Goal: Task Accomplishment & Management: Manage account settings

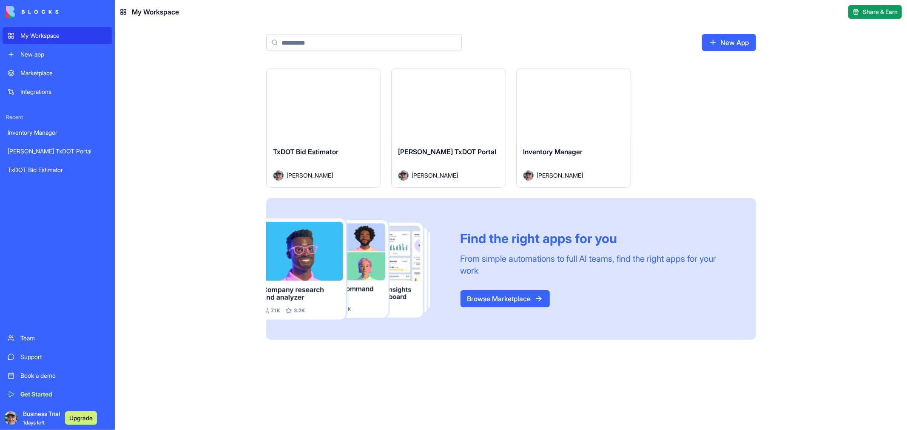
click at [444, 100] on button "Launch" at bounding box center [449, 104] width 64 height 17
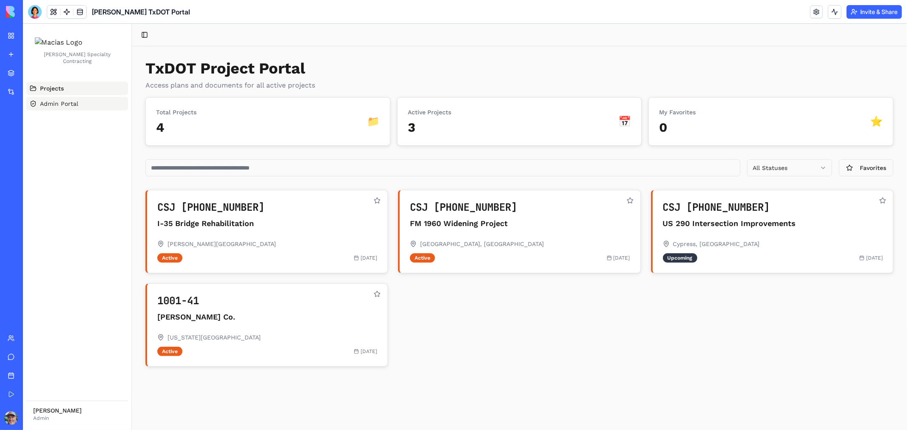
click at [46, 108] on span "Admin Portal" at bounding box center [59, 103] width 38 height 9
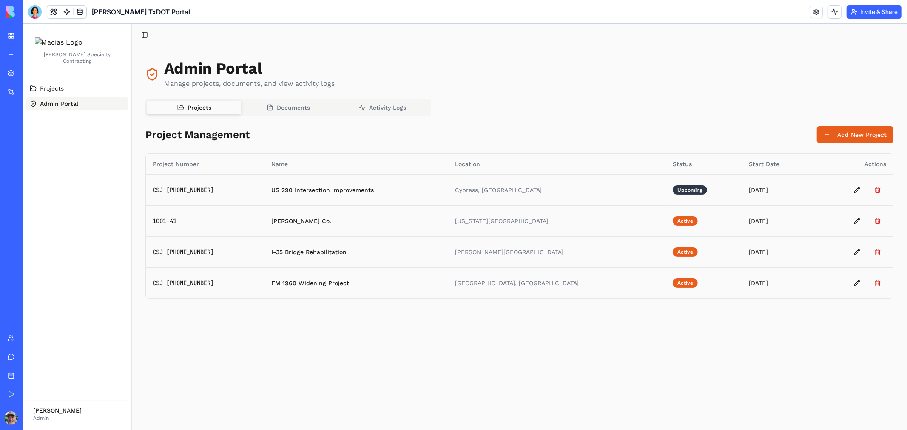
click at [285, 103] on span "Documents" at bounding box center [292, 107] width 33 height 9
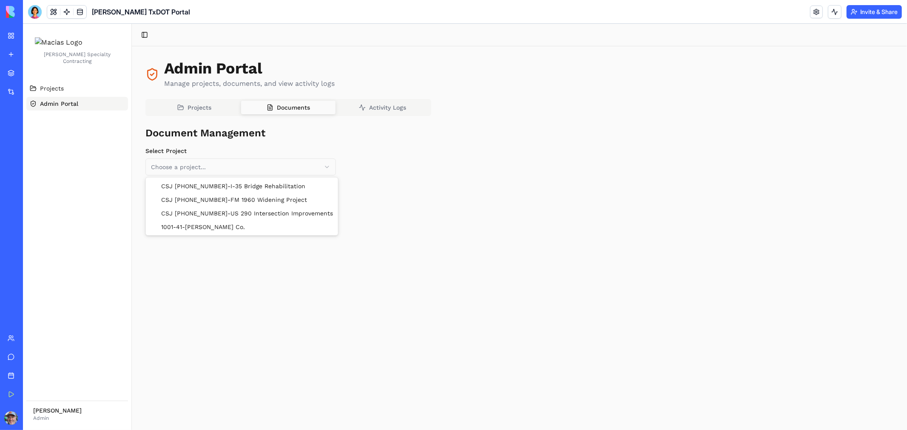
click at [325, 168] on html "Macias Specialty Contracting Projects Admin Portal Lonnie Martinez Admin Toggle…" at bounding box center [465, 226] width 884 height 407
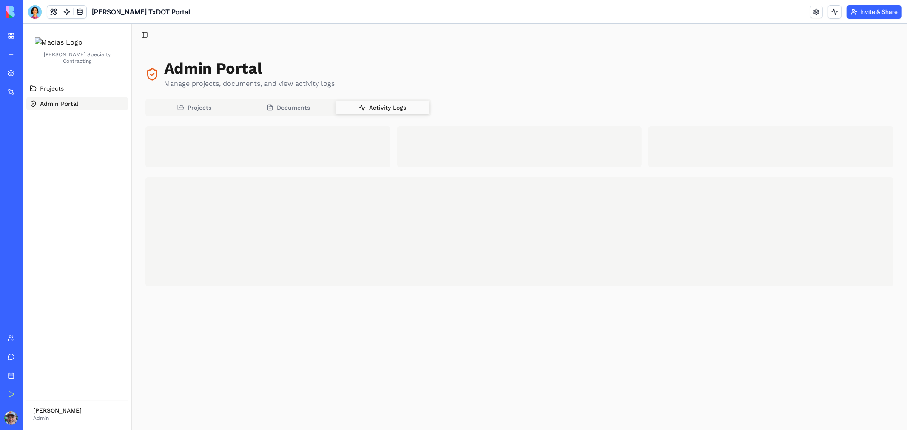
click at [385, 84] on div "Admin Portal Manage projects, documents, and view activity logs Projects Docume…" at bounding box center [519, 173] width 748 height 226
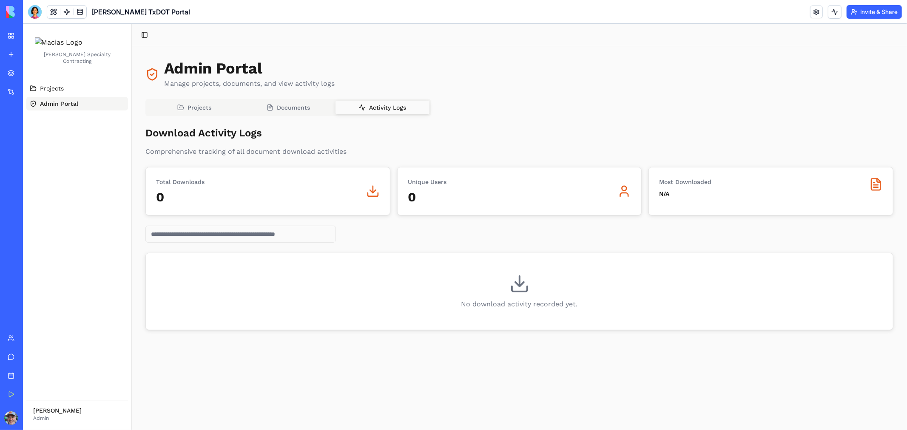
click at [862, 9] on button "Invite & Share" at bounding box center [874, 12] width 55 height 14
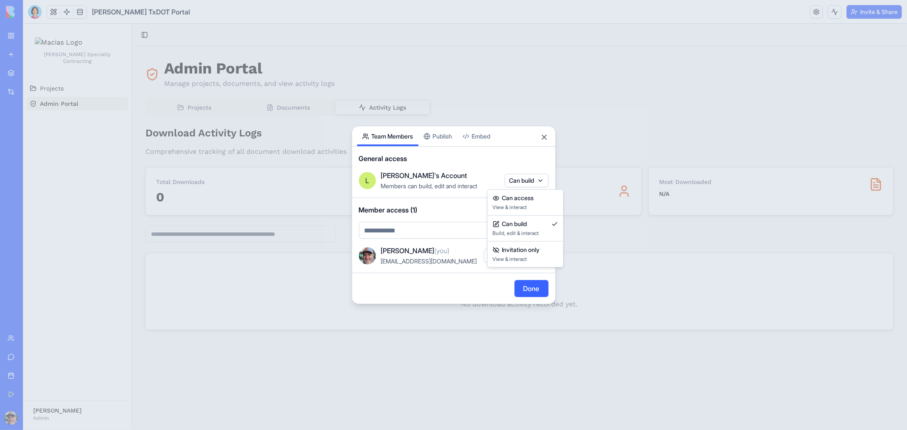
click at [525, 181] on body "My Workspace New app Marketplace Integrations Recent Inventory Manager Macias T…" at bounding box center [453, 215] width 907 height 430
click at [547, 135] on div at bounding box center [453, 215] width 907 height 430
click at [545, 138] on button "Close" at bounding box center [544, 137] width 9 height 9
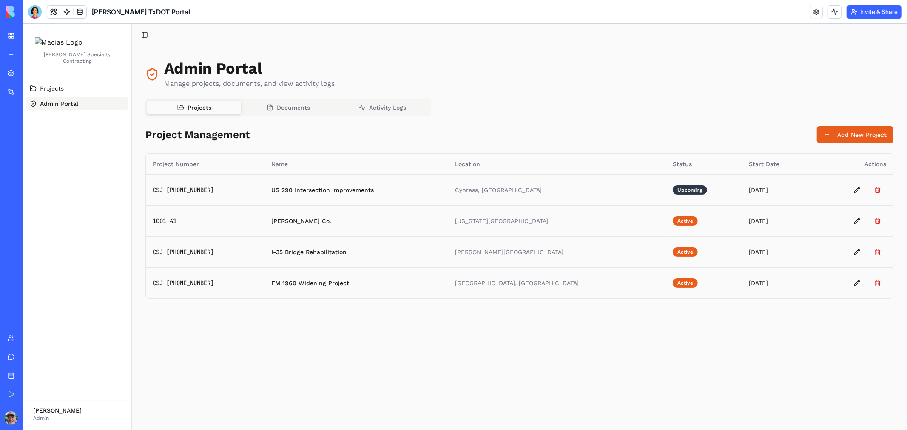
click at [204, 108] on span "Projects" at bounding box center [199, 107] width 24 height 9
click at [811, 13] on link at bounding box center [816, 12] width 13 height 13
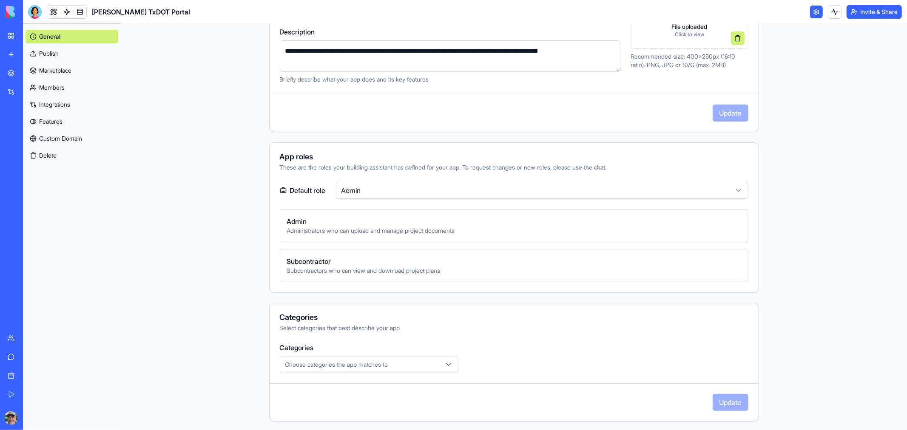
scroll to position [189, 0]
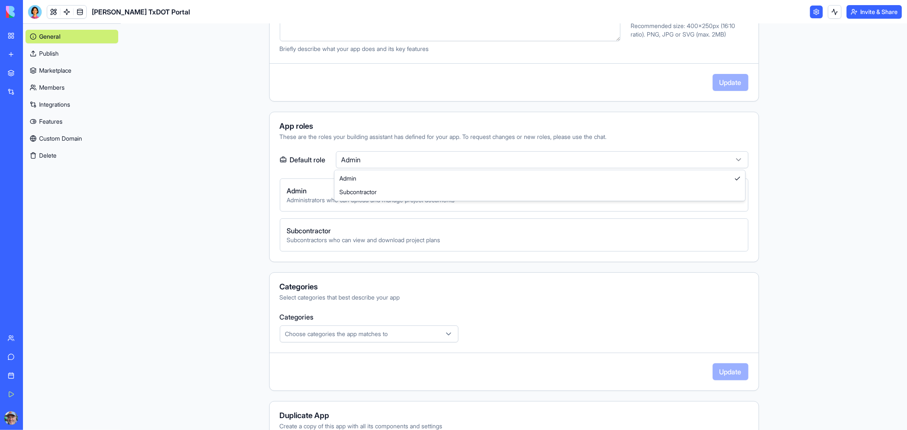
click at [735, 156] on html "**********" at bounding box center [453, 215] width 907 height 430
click at [673, 162] on html "**********" at bounding box center [453, 215] width 907 height 430
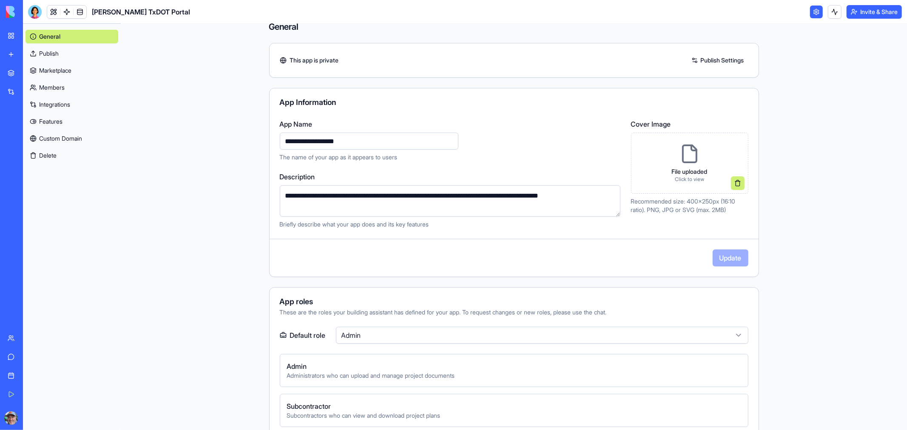
scroll to position [0, 0]
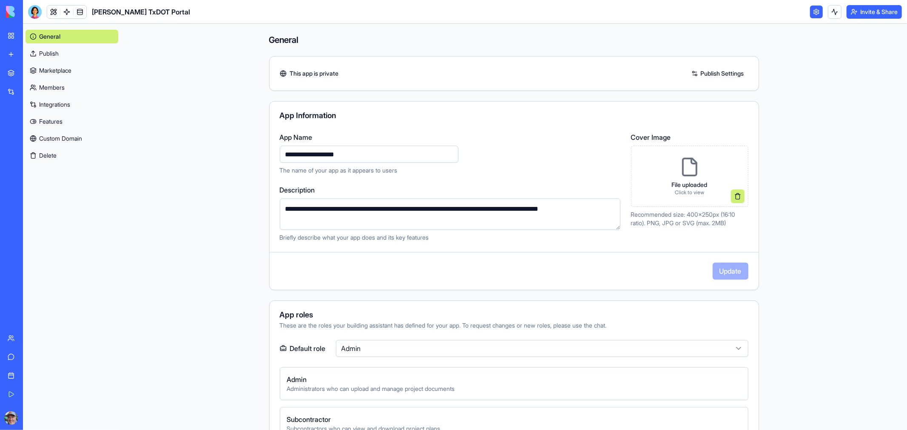
click at [73, 137] on link "Custom Domain" at bounding box center [72, 139] width 93 height 14
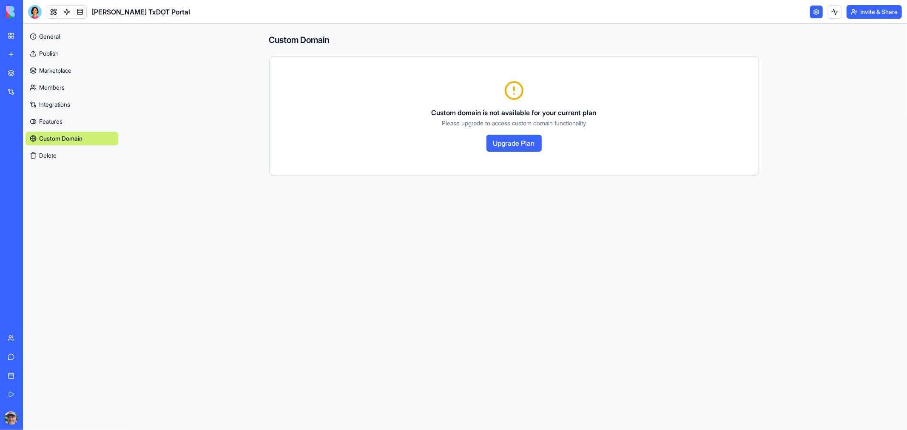
click at [520, 141] on button "Upgrade Plan" at bounding box center [513, 143] width 55 height 17
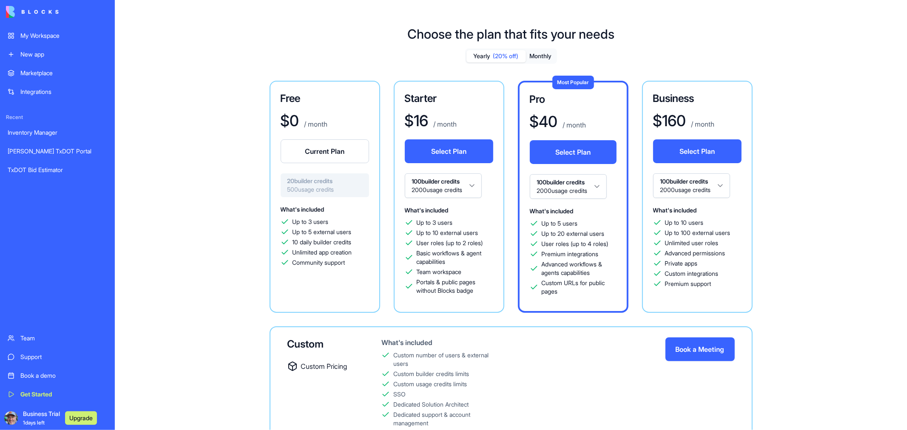
click at [28, 151] on div "[PERSON_NAME] TxDOT Portal" at bounding box center [58, 151] width 100 height 9
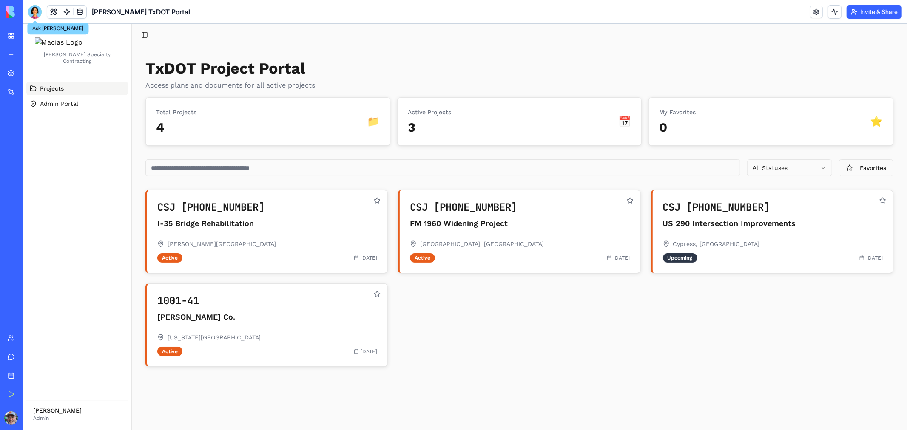
click at [31, 14] on div at bounding box center [35, 12] width 14 height 14
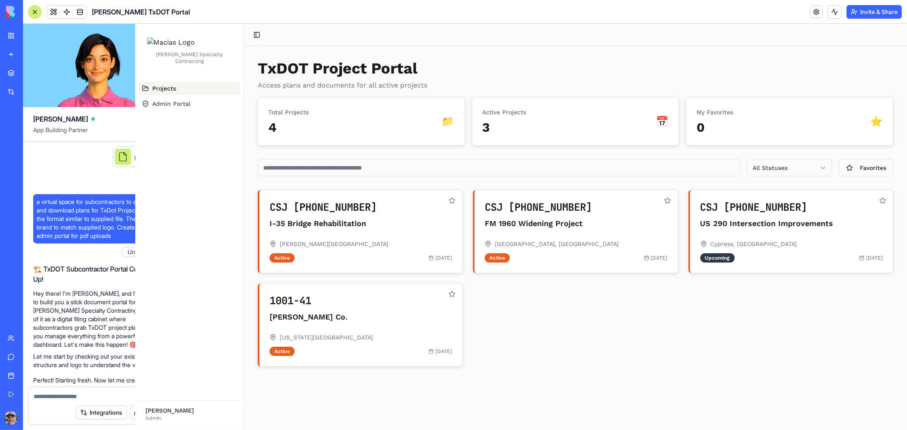
scroll to position [3046, 0]
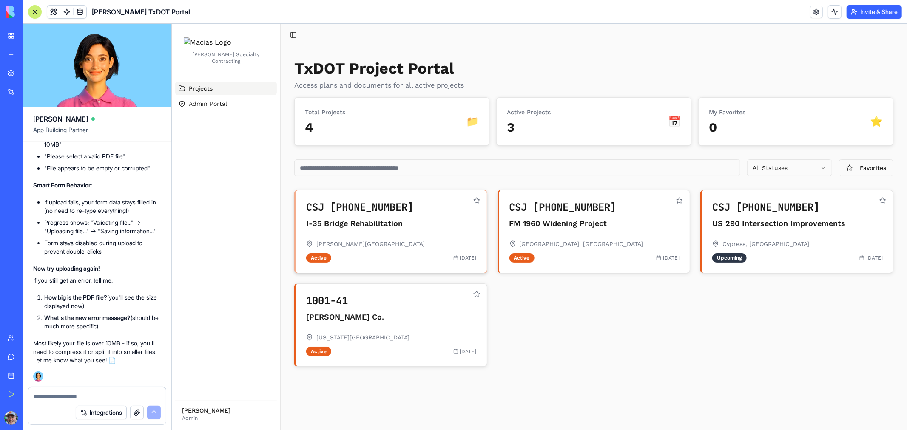
click at [363, 237] on div "CSJ [PHONE_NUMBER] I-35 Bridge Rehabilitation" at bounding box center [391, 214] width 191 height 49
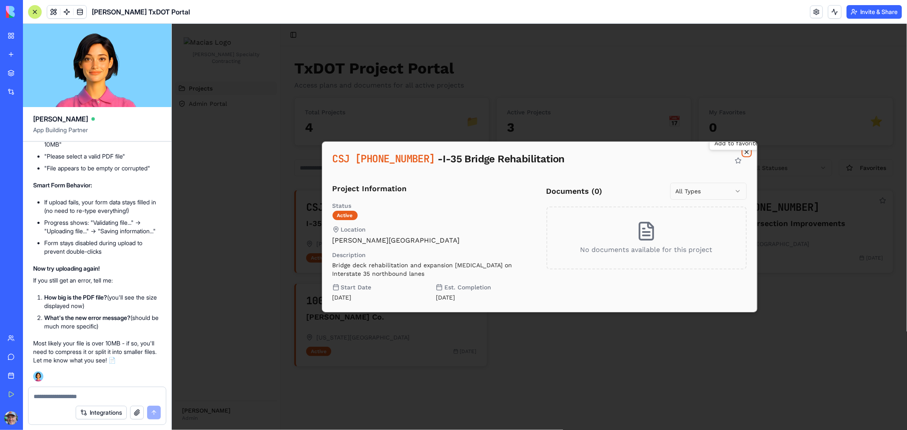
click at [744, 148] on icon "button" at bounding box center [746, 151] width 7 height 7
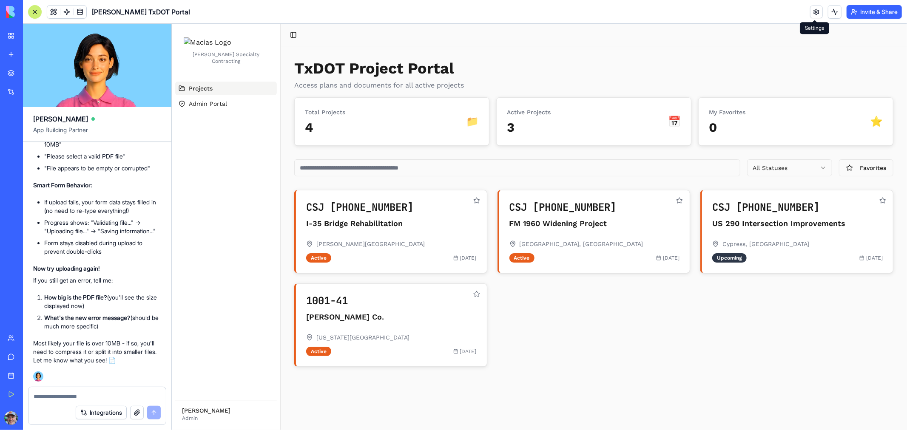
click at [814, 10] on link at bounding box center [816, 12] width 13 height 13
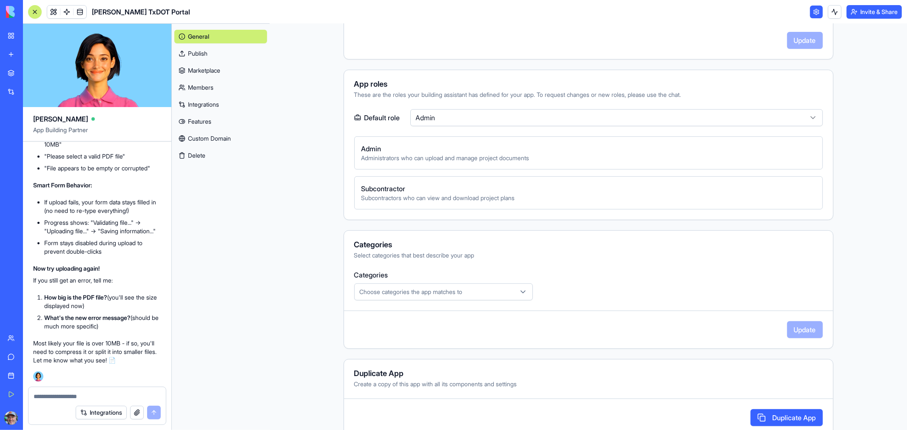
scroll to position [236, 0]
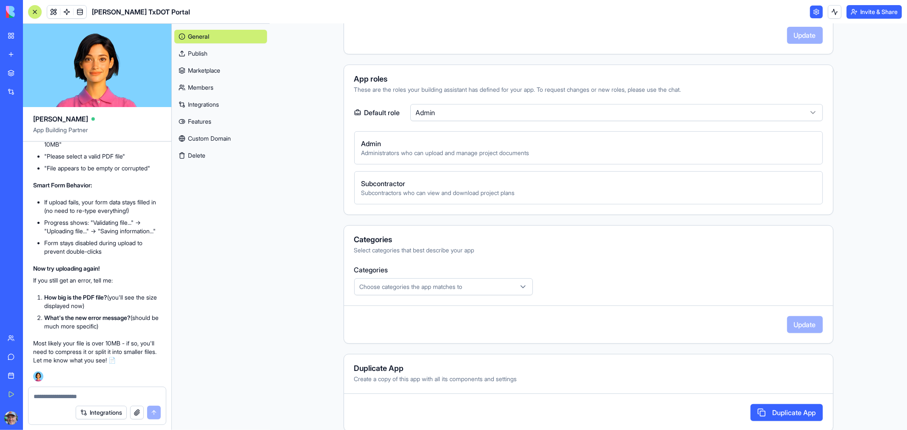
click at [381, 182] on span "Subcontractor" at bounding box center [588, 184] width 454 height 10
click at [808, 117] on html "My Workspace New app Marketplace Integrations Recent Inventory Manager [PERSON_…" at bounding box center [453, 215] width 907 height 430
click at [504, 197] on div "Subcontractor Subcontractors who can view and download project plans" at bounding box center [588, 187] width 469 height 33
click at [31, 51] on div "New app" at bounding box center [25, 54] width 11 height 9
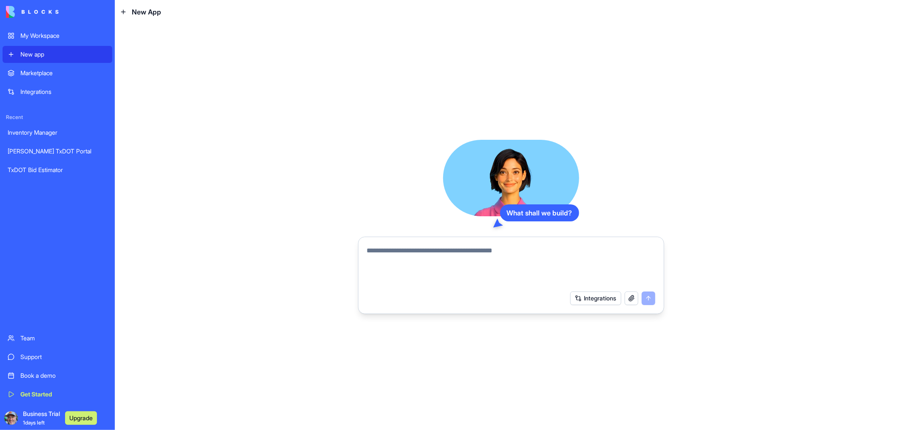
click at [403, 254] on textarea at bounding box center [511, 266] width 288 height 41
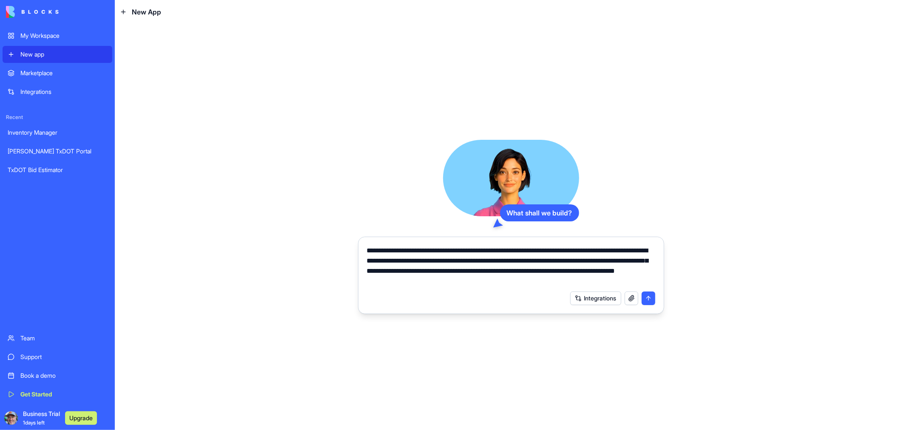
click at [436, 249] on textarea "**********" at bounding box center [511, 266] width 288 height 41
type textarea "**********"
click at [651, 299] on button "submit" at bounding box center [649, 299] width 14 height 14
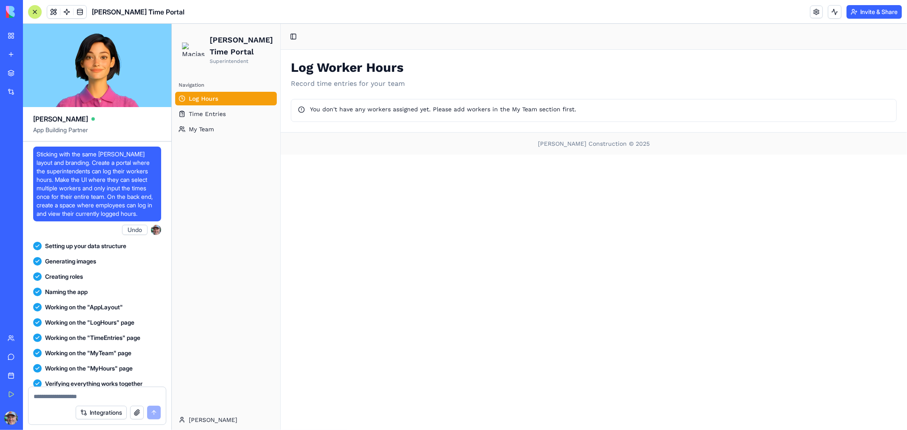
scroll to position [212, 0]
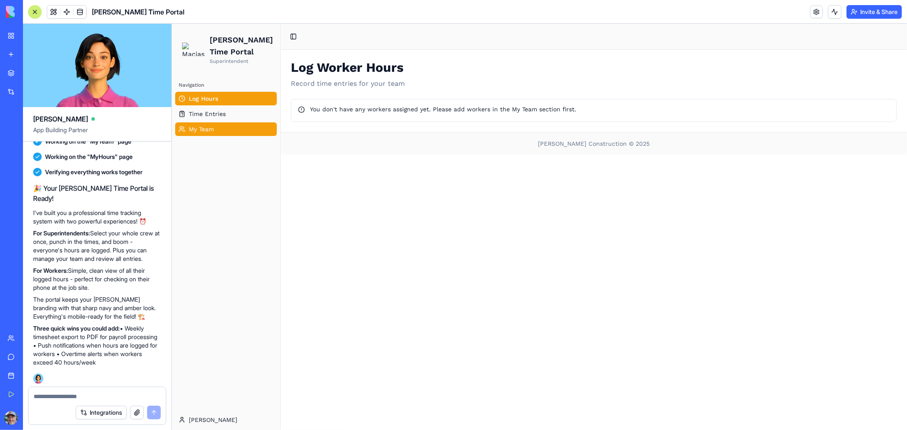
click at [208, 133] on link "My Team" at bounding box center [226, 129] width 102 height 14
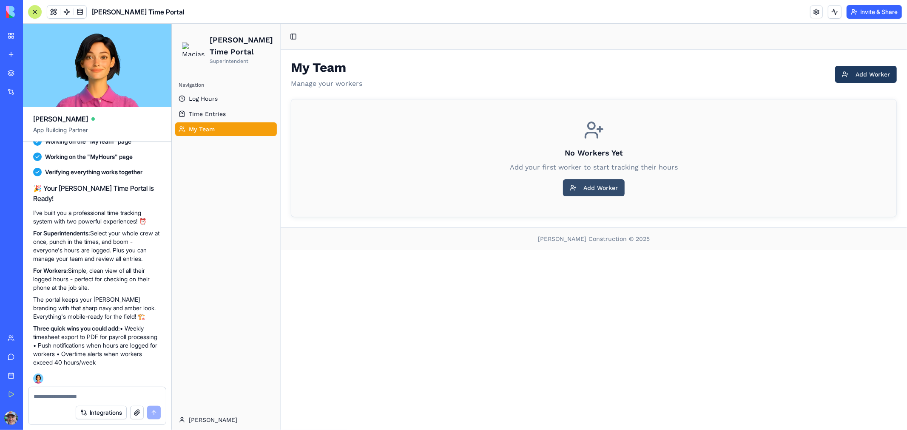
click at [589, 185] on button "Add Worker" at bounding box center [594, 187] width 62 height 17
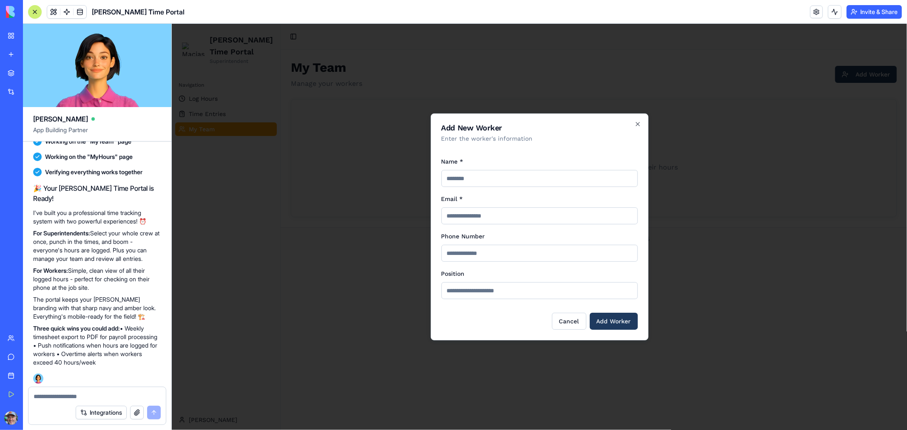
click at [514, 179] on input "Name *" at bounding box center [539, 178] width 196 height 17
type input "**********"
click at [481, 289] on input "Position" at bounding box center [539, 290] width 196 height 17
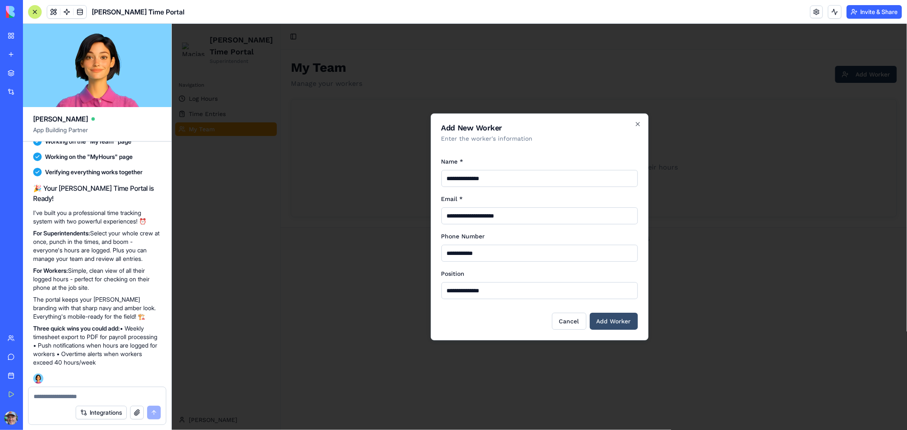
type input "**********"
click at [606, 320] on button "Add Worker" at bounding box center [613, 321] width 48 height 17
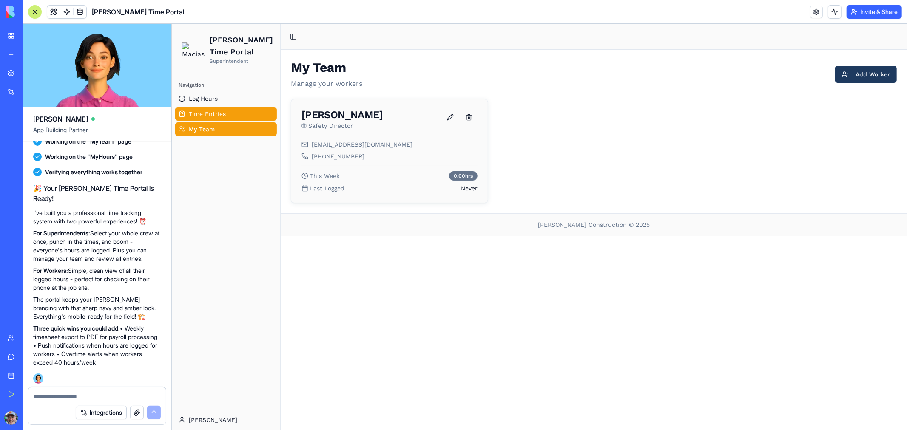
click at [197, 113] on span "Time Entries" at bounding box center [206, 113] width 37 height 9
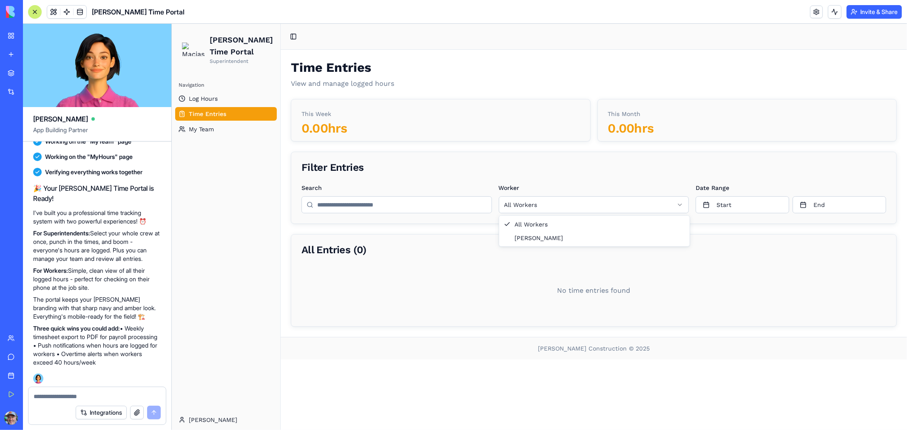
click at [532, 205] on html "[PERSON_NAME] Time Portal Superintendent Navigation Log Hours Time Entries My T…" at bounding box center [538, 226] width 735 height 407
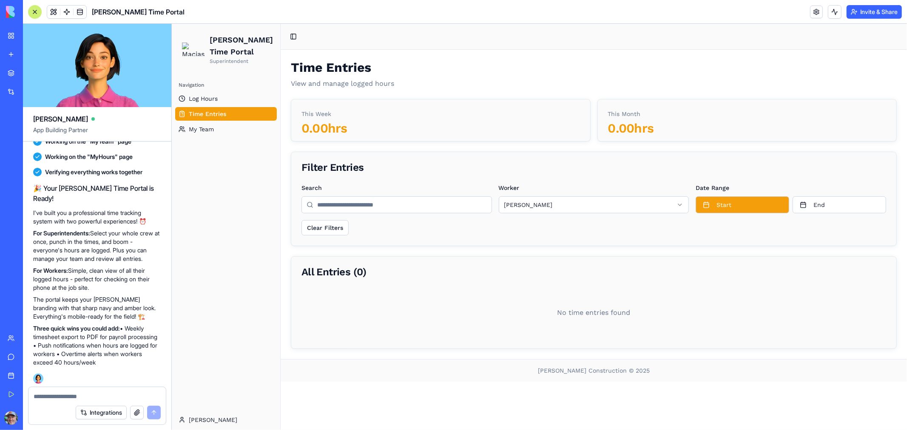
click at [718, 208] on button "Start" at bounding box center [742, 204] width 94 height 17
click at [728, 293] on button "14" at bounding box center [726, 294] width 15 height 15
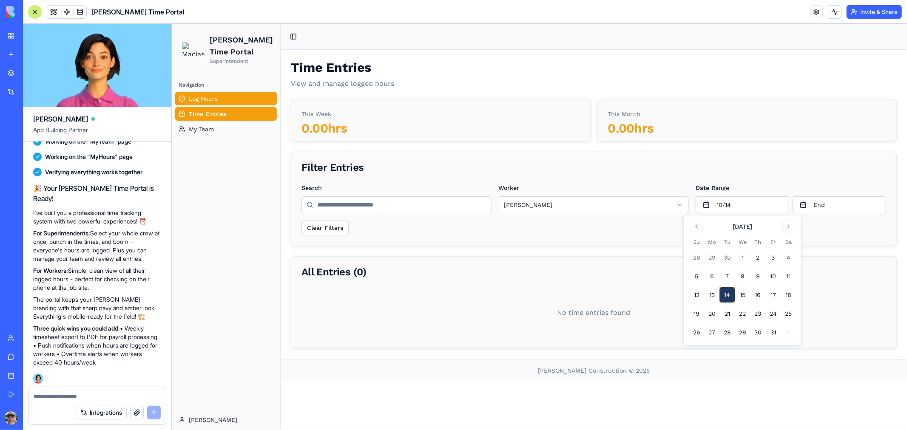
click at [204, 94] on span "Log Hours" at bounding box center [202, 98] width 29 height 9
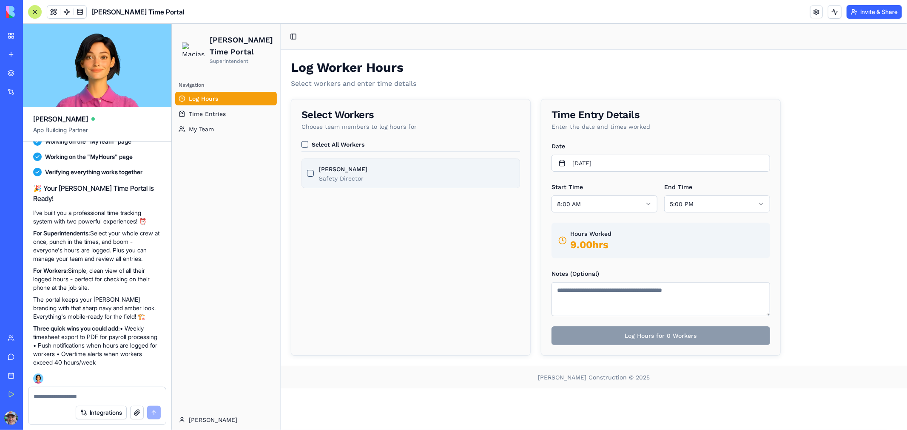
click at [313, 170] on button "[PERSON_NAME]" at bounding box center [310, 173] width 7 height 7
click at [626, 297] on textarea "Notes (Optional)" at bounding box center [660, 299] width 219 height 34
click at [310, 171] on button "[PERSON_NAME]" at bounding box center [310, 173] width 7 height 7
click at [311, 170] on button "[PERSON_NAME]" at bounding box center [310, 173] width 7 height 7
drag, startPoint x: 297, startPoint y: 183, endPoint x: 303, endPoint y: 173, distance: 11.8
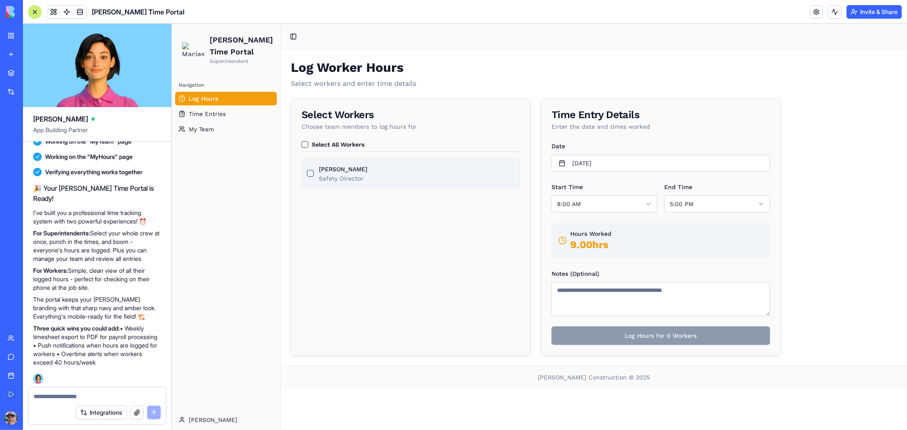
click at [297, 182] on div "Select All Workers [PERSON_NAME] Safety Director" at bounding box center [410, 169] width 239 height 57
click at [308, 171] on button "[PERSON_NAME]" at bounding box center [310, 173] width 7 height 7
click at [309, 171] on button "[PERSON_NAME]" at bounding box center [310, 173] width 7 height 7
click at [305, 144] on button "Select All Workers" at bounding box center [304, 144] width 7 height 7
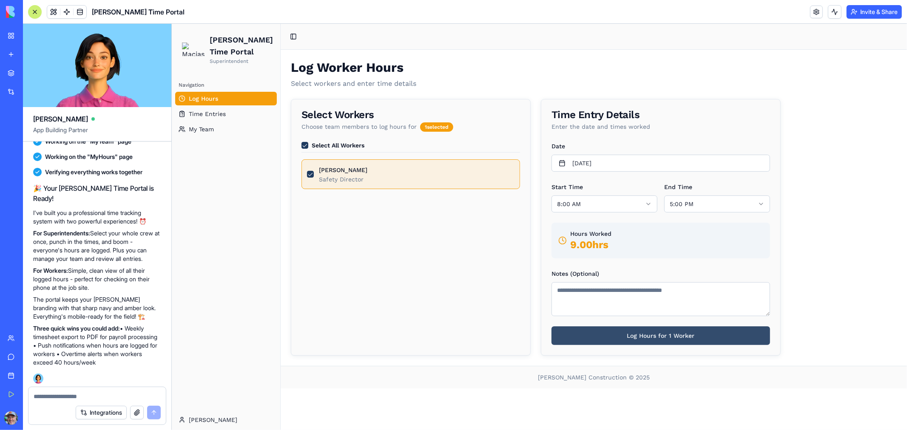
click at [653, 335] on button "Log Hours for 1 Worker" at bounding box center [660, 335] width 219 height 19
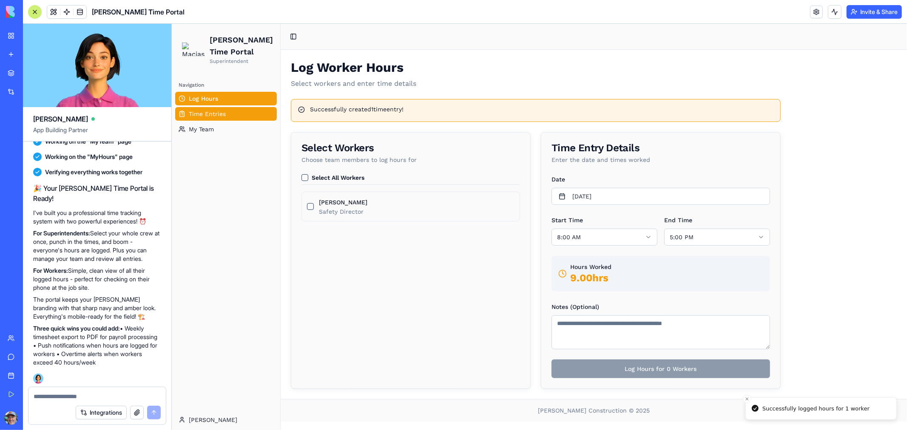
click at [203, 113] on span "Time Entries" at bounding box center [206, 113] width 37 height 9
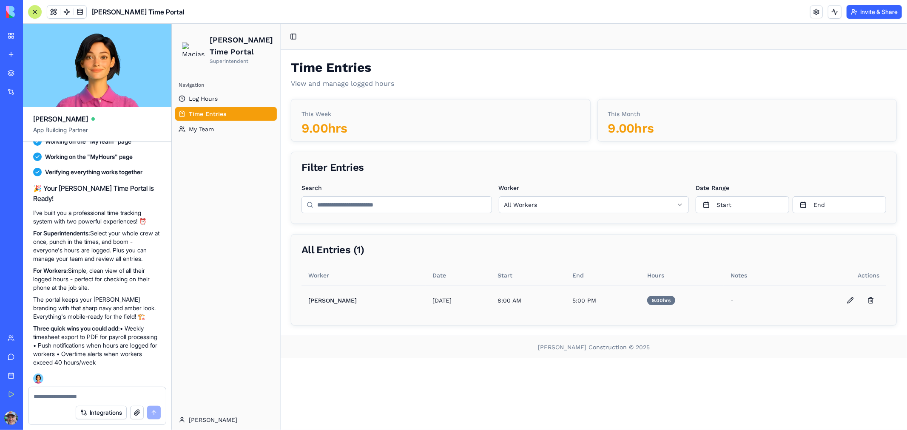
click at [91, 395] on textarea at bounding box center [97, 396] width 127 height 9
type textarea "**********"
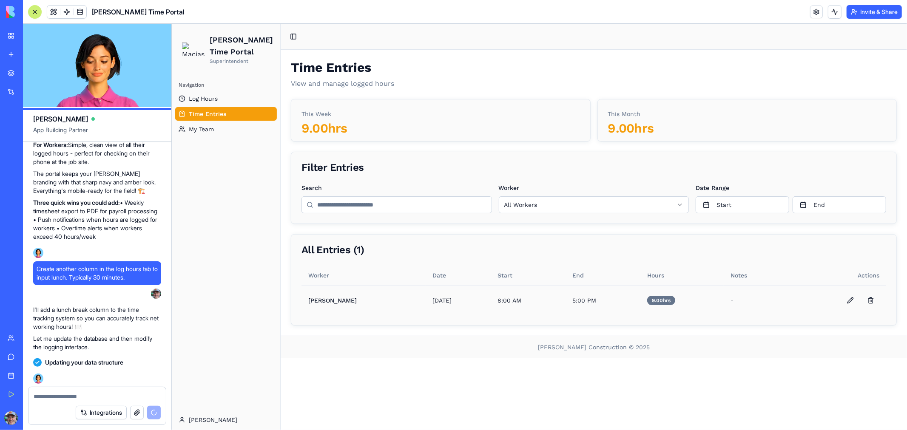
scroll to position [398, 0]
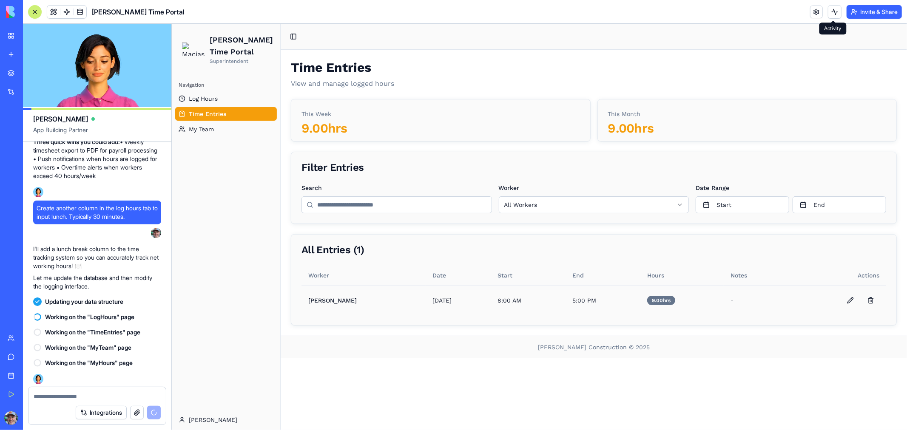
click at [867, 11] on button "Invite & Share" at bounding box center [874, 12] width 55 height 14
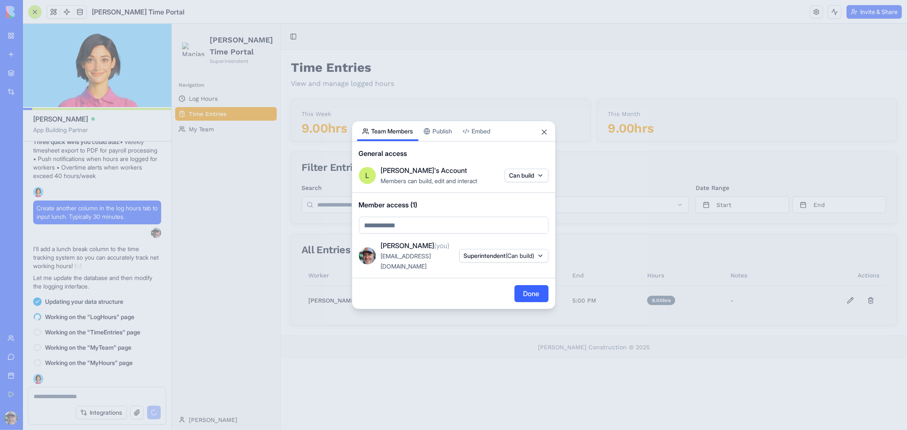
click at [695, 51] on div at bounding box center [453, 215] width 907 height 430
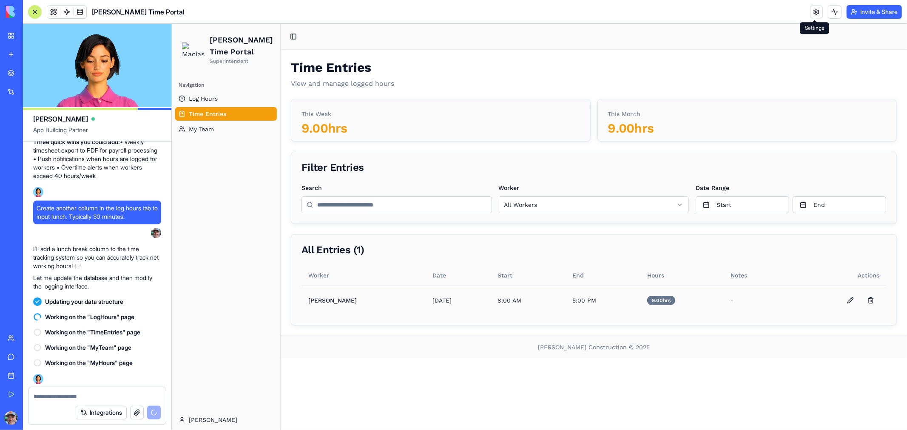
click at [814, 9] on link at bounding box center [816, 12] width 13 height 13
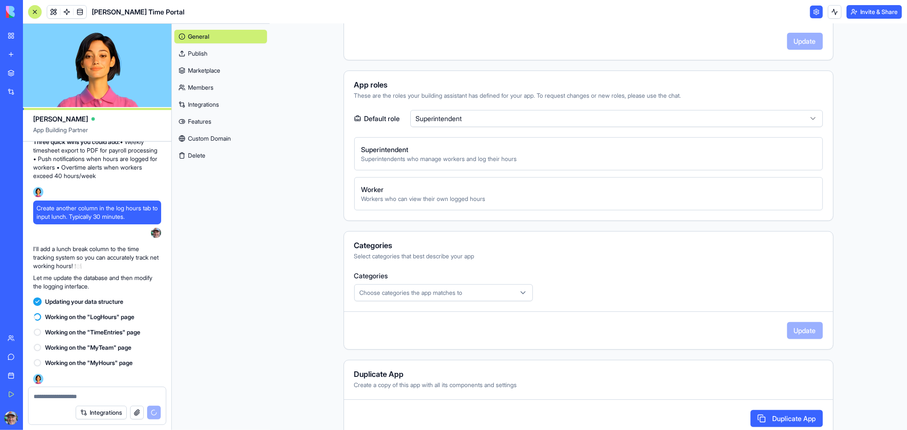
scroll to position [236, 0]
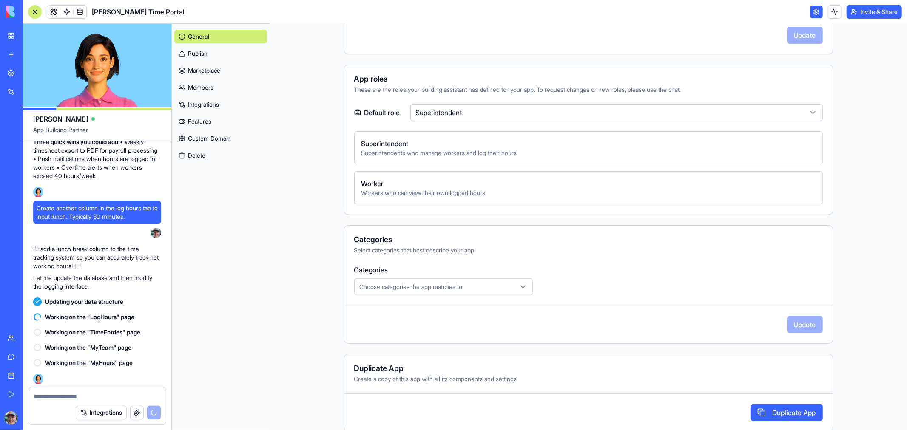
click at [811, 114] on html "My Workspace New app Marketplace Integrations Recent [PERSON_NAME] TxDOT Portal…" at bounding box center [453, 215] width 907 height 430
click at [781, 111] on html "My Workspace New app Marketplace Integrations Recent [PERSON_NAME] TxDOT Portal…" at bounding box center [453, 215] width 907 height 430
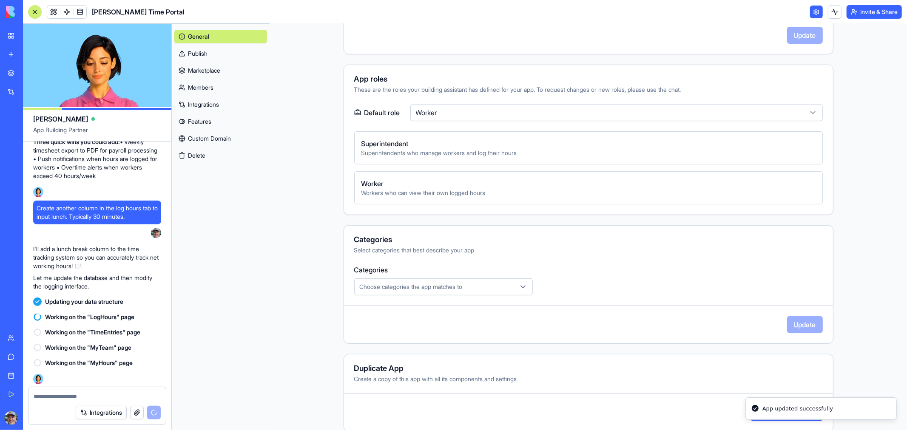
click at [862, 108] on main "**********" at bounding box center [588, 227] width 637 height 407
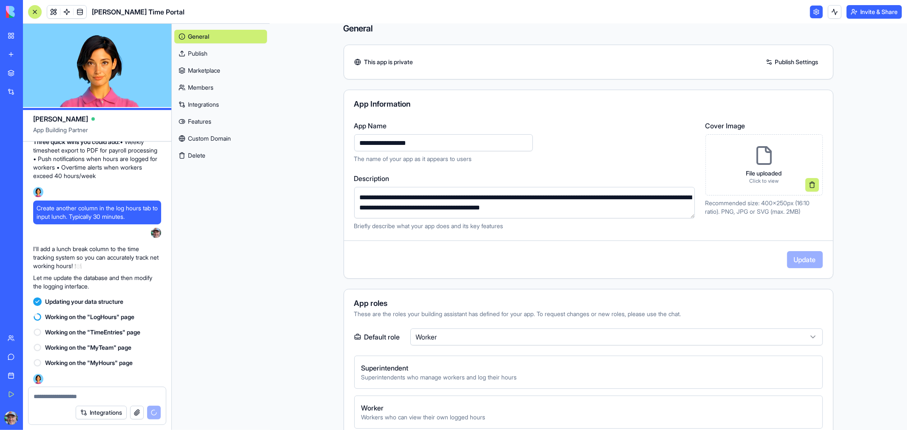
scroll to position [0, 0]
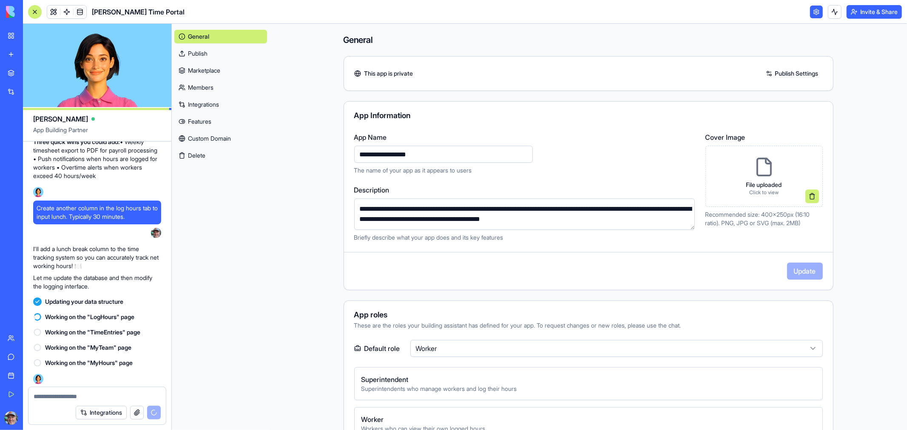
click at [357, 43] on h4 "General" at bounding box center [589, 40] width 490 height 12
click at [813, 14] on link at bounding box center [816, 12] width 13 height 13
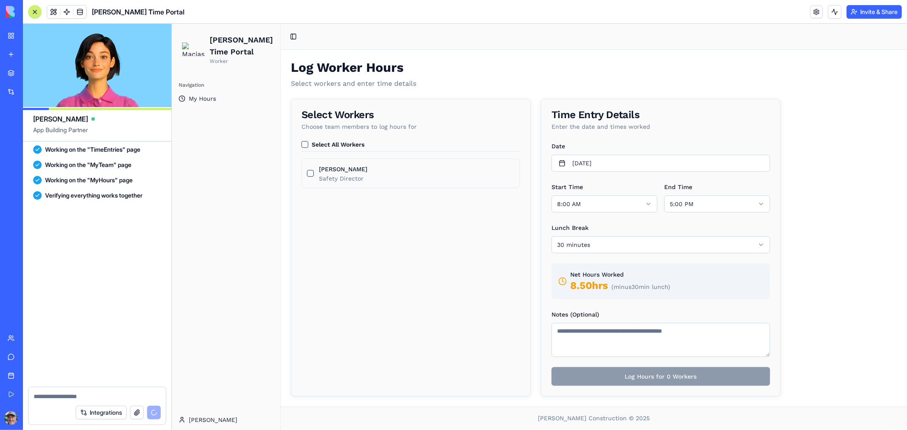
scroll to position [587, 0]
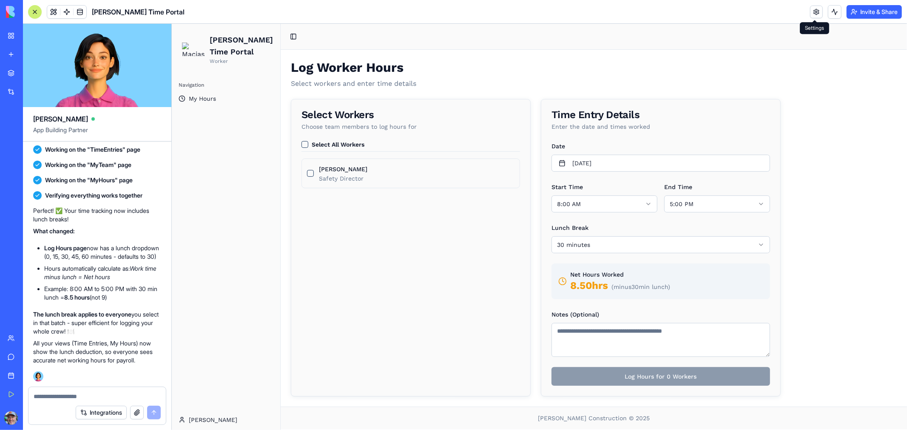
click at [812, 11] on link at bounding box center [816, 12] width 13 height 13
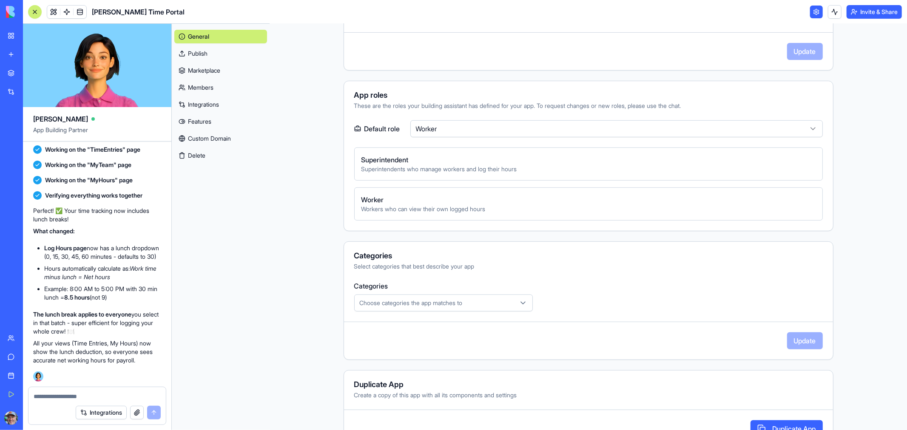
scroll to position [236, 0]
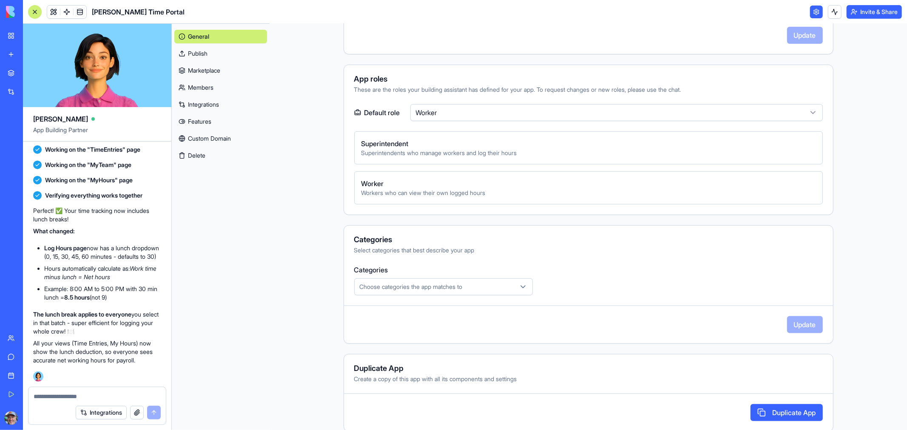
click at [475, 118] on html "My Workspace New app Marketplace Integrations Recent [PERSON_NAME] TxDOT Portal…" at bounding box center [453, 215] width 907 height 430
click at [215, 244] on div "General Publish Marketplace Members Integrations Features Custom Domain Delete" at bounding box center [221, 227] width 98 height 407
click at [812, 12] on link at bounding box center [816, 12] width 13 height 13
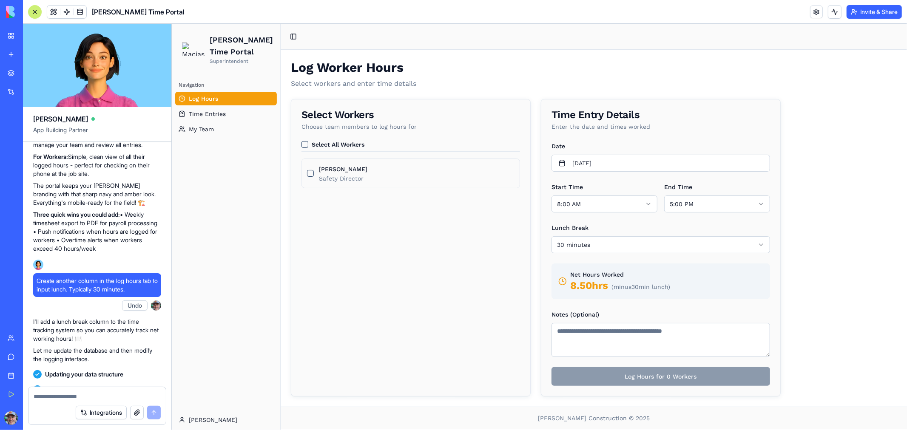
scroll to position [304, 0]
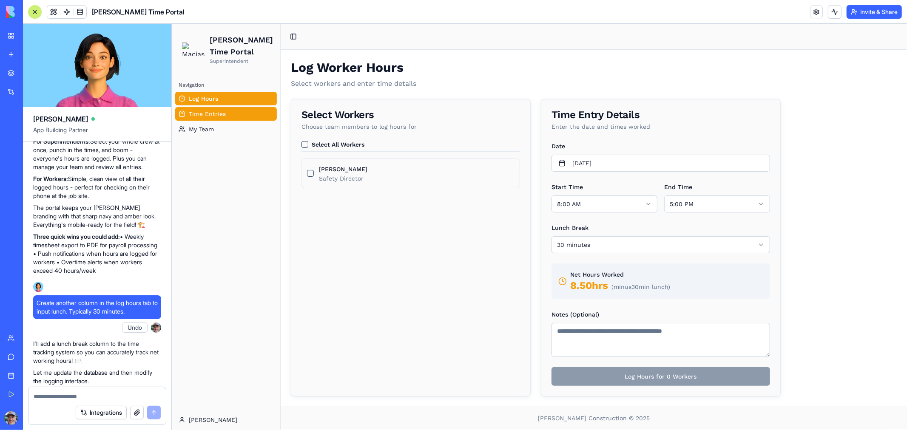
click at [215, 117] on span "Time Entries" at bounding box center [206, 113] width 37 height 9
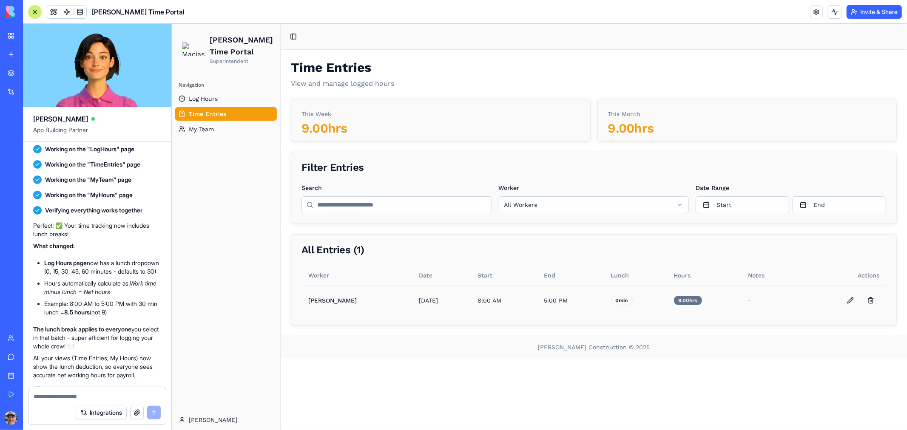
scroll to position [587, 0]
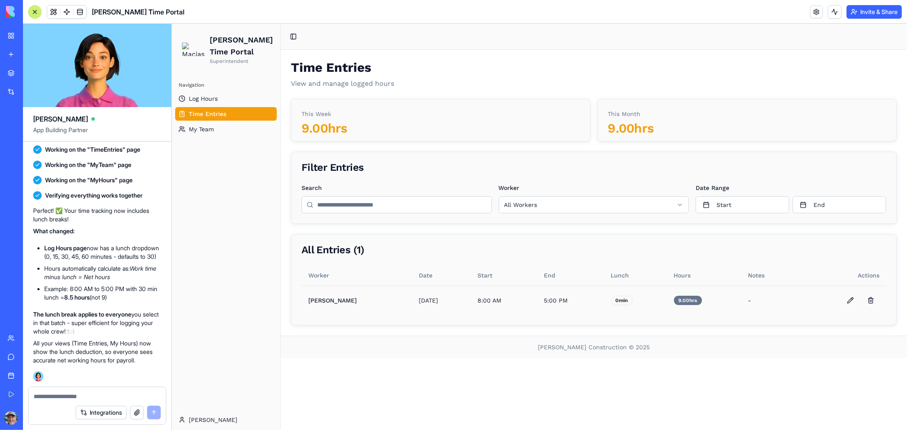
click at [74, 394] on textarea at bounding box center [97, 396] width 127 height 9
type textarea "**********"
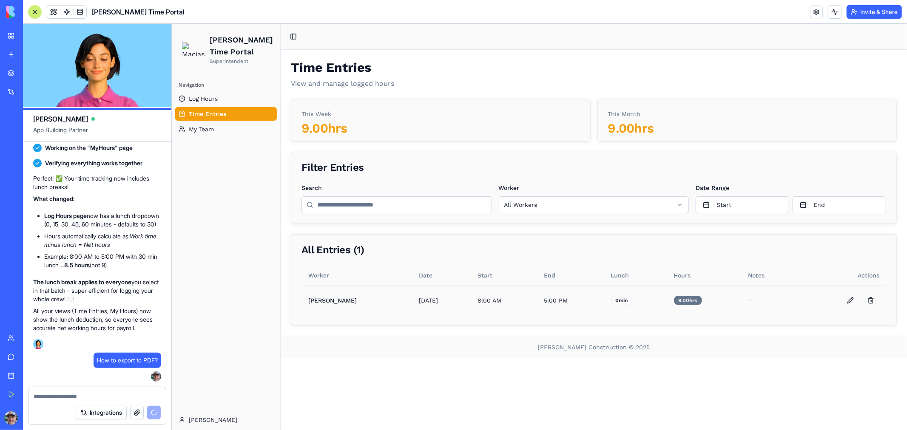
scroll to position [941, 0]
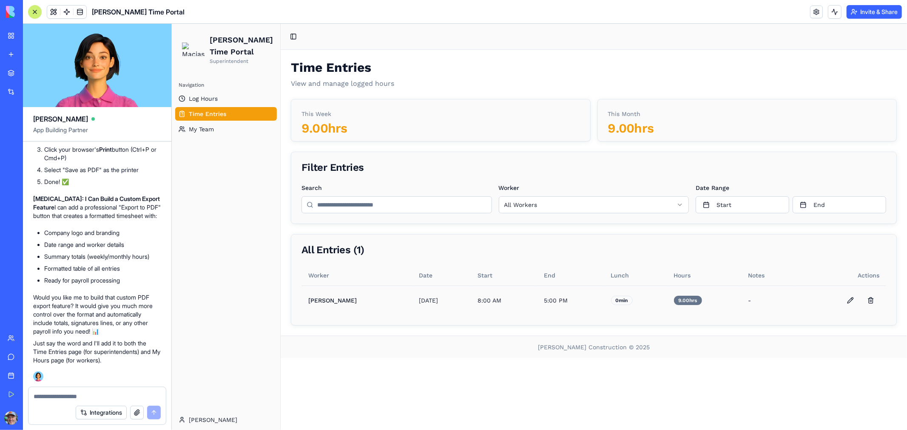
click at [63, 397] on textarea at bounding box center [97, 396] width 127 height 9
type textarea "*******"
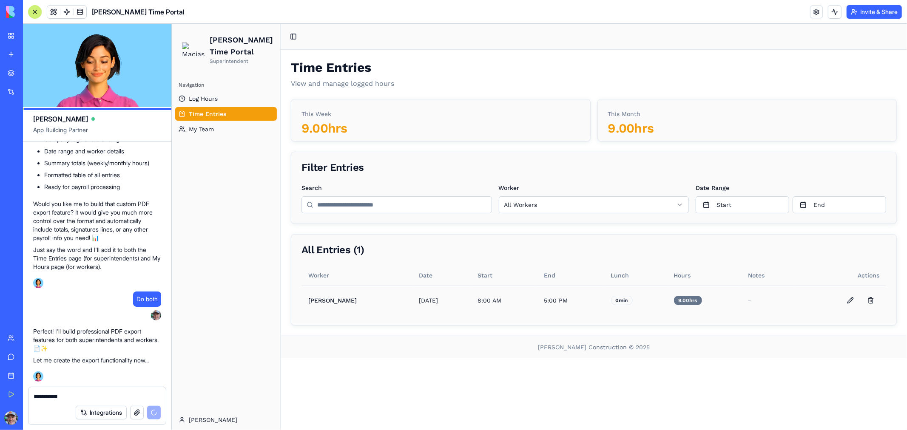
scroll to position [1081, 0]
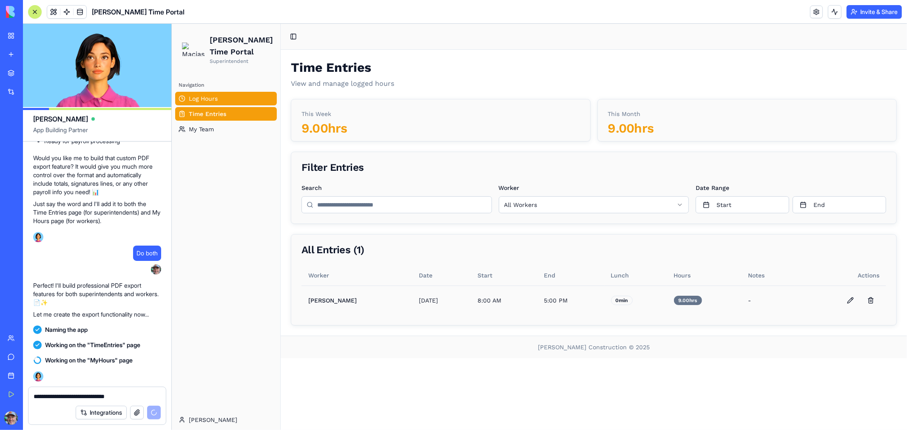
click at [201, 100] on span "Log Hours" at bounding box center [202, 98] width 29 height 9
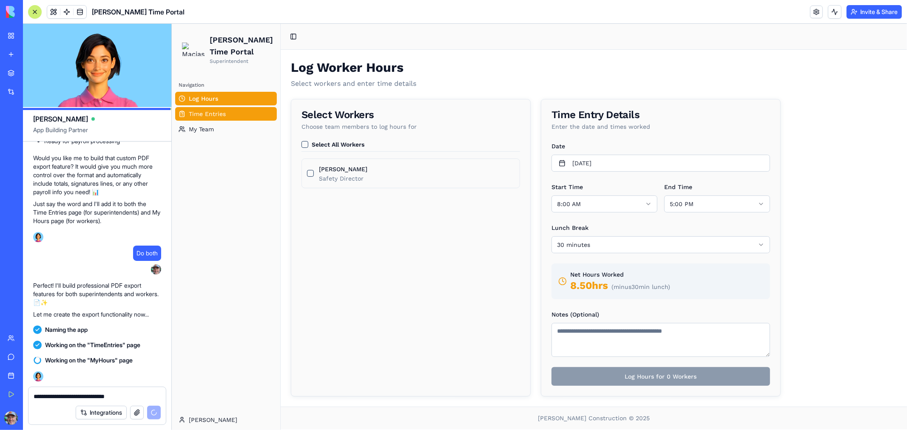
click at [223, 117] on span "Time Entries" at bounding box center [206, 113] width 37 height 9
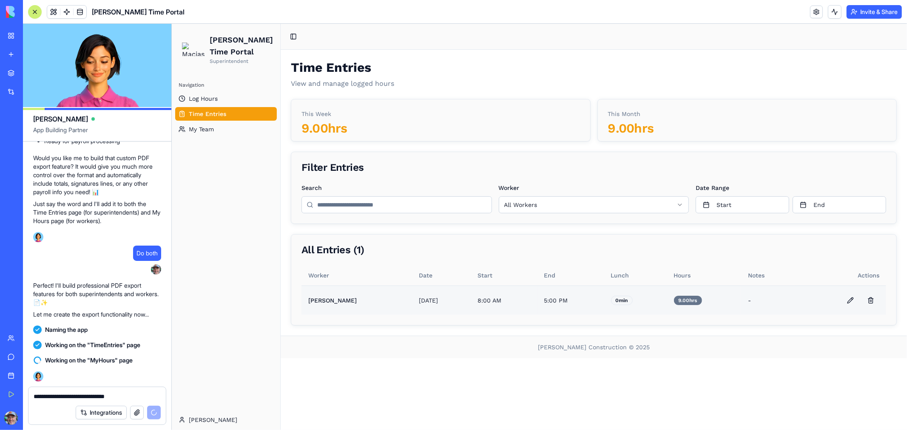
scroll to position [1095, 0]
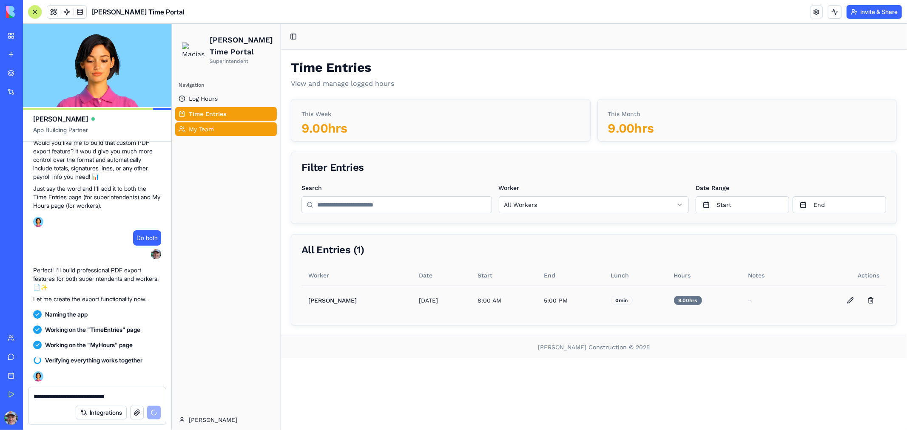
click at [215, 132] on link "My Team" at bounding box center [226, 129] width 102 height 14
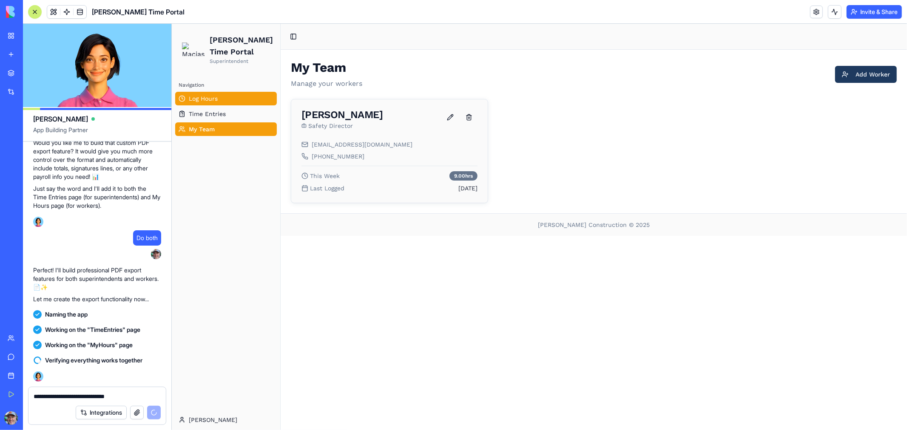
click at [200, 94] on span "Log Hours" at bounding box center [202, 98] width 29 height 9
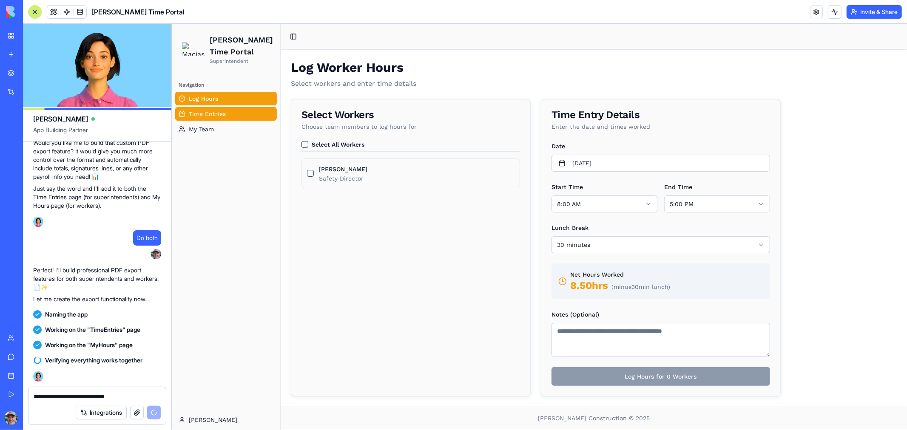
click at [202, 117] on span "Time Entries" at bounding box center [206, 113] width 37 height 9
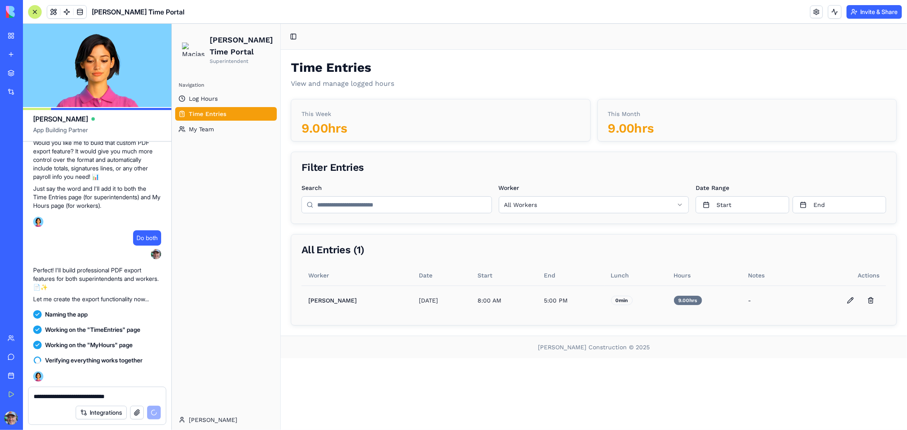
scroll to position [1126, 0]
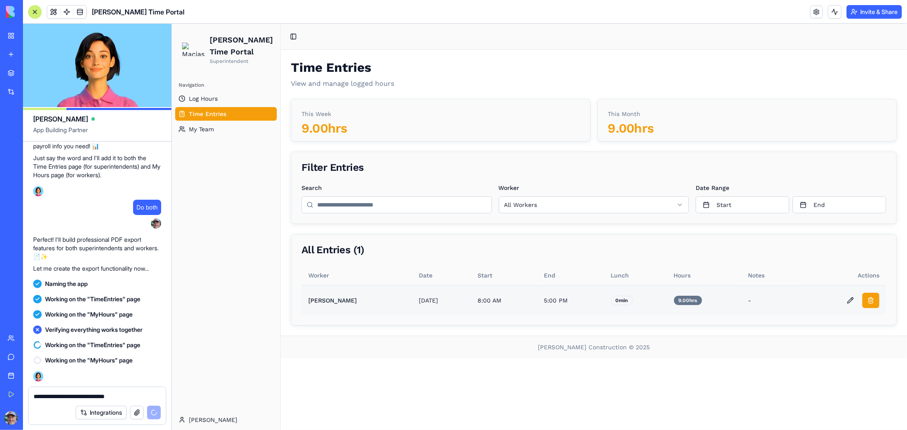
click at [870, 296] on button at bounding box center [870, 300] width 17 height 15
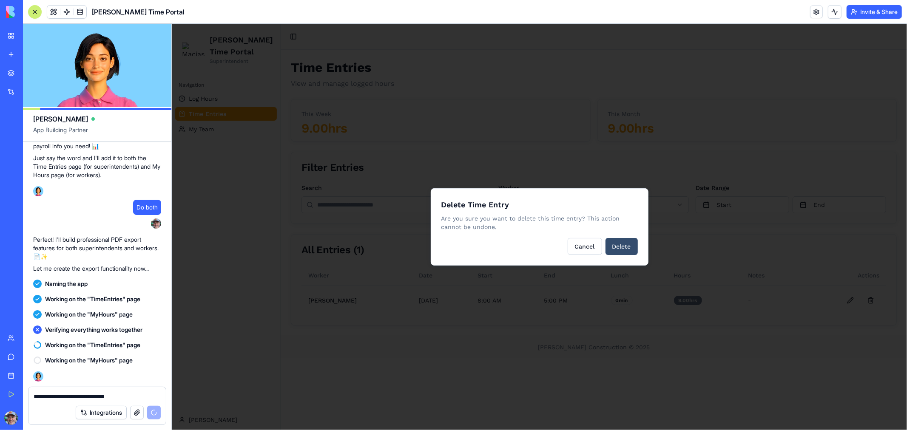
click at [625, 246] on button "Delete" at bounding box center [621, 246] width 32 height 17
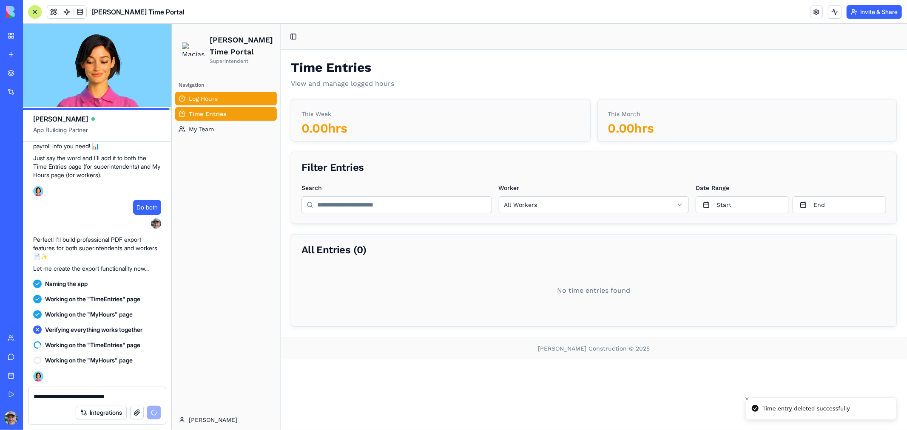
click at [198, 98] on span "Log Hours" at bounding box center [202, 98] width 29 height 9
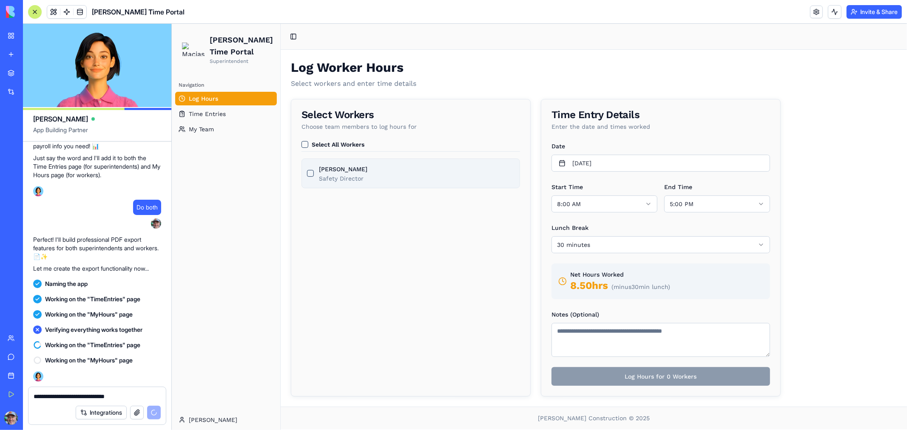
click at [307, 174] on button "[PERSON_NAME]" at bounding box center [310, 173] width 7 height 7
click at [311, 172] on button "[PERSON_NAME]" at bounding box center [310, 173] width 7 height 7
click at [306, 142] on button "Select All Workers" at bounding box center [304, 144] width 7 height 7
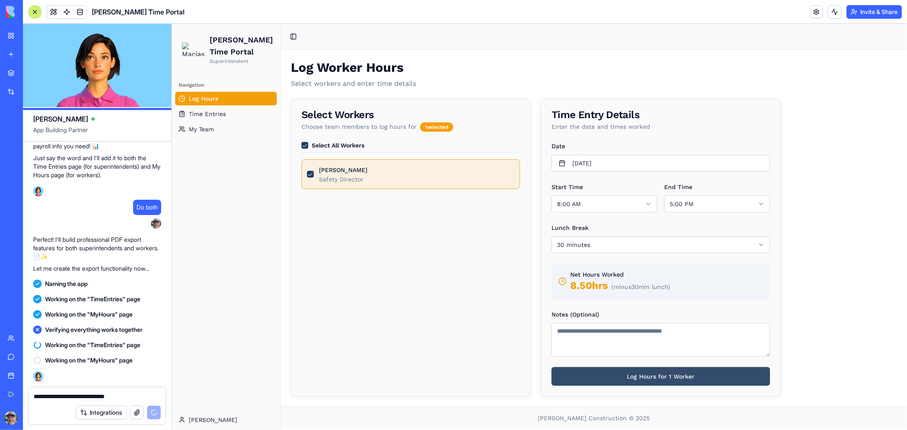
click at [638, 373] on button "Log Hours for 1 Worker" at bounding box center [660, 376] width 219 height 19
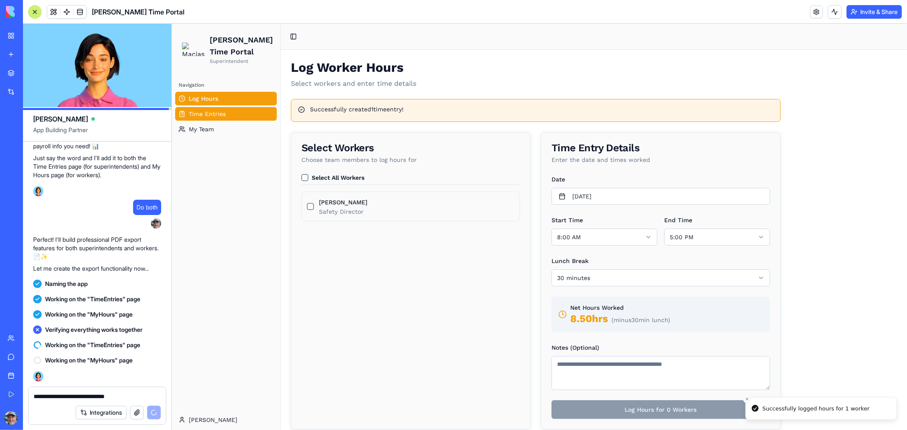
click at [195, 112] on span "Time Entries" at bounding box center [206, 113] width 37 height 9
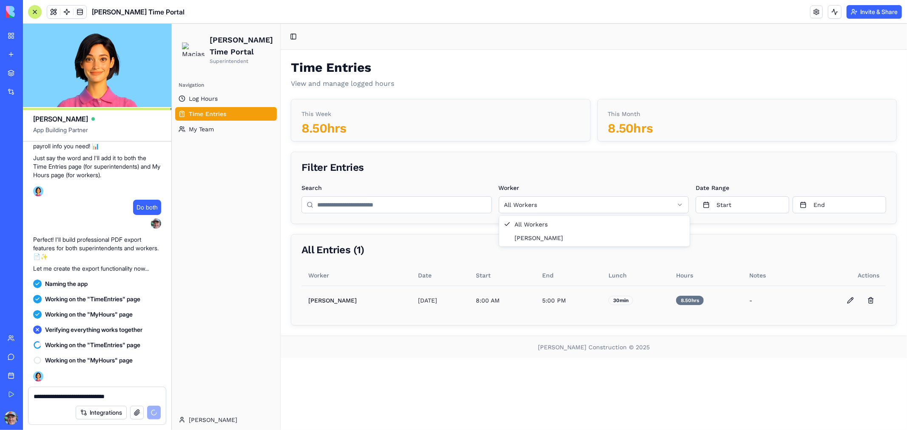
click at [680, 200] on html "[PERSON_NAME] Time Portal Superintendent Navigation Log Hours Time Entries My T…" at bounding box center [538, 226] width 735 height 407
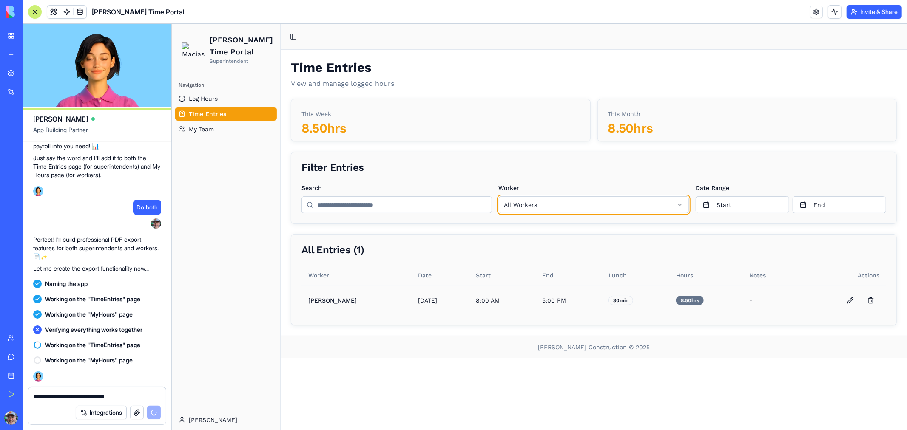
click at [680, 200] on html "[PERSON_NAME] Time Portal Superintendent Navigation Log Hours Time Entries My T…" at bounding box center [538, 226] width 735 height 407
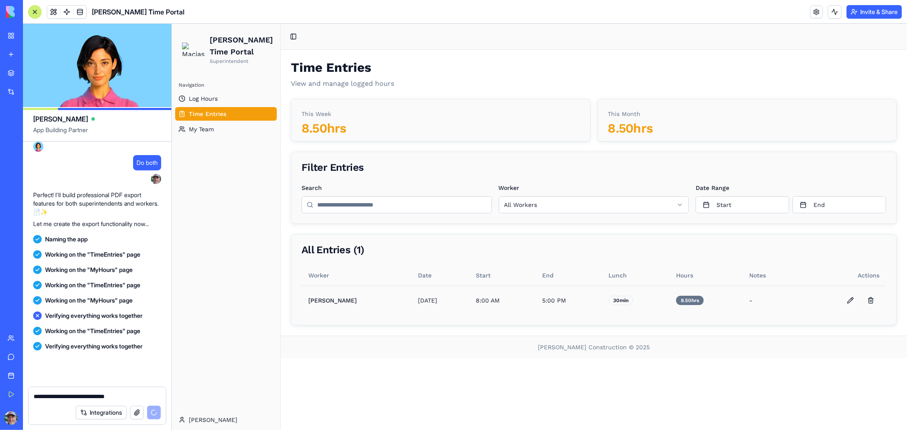
scroll to position [1486, 0]
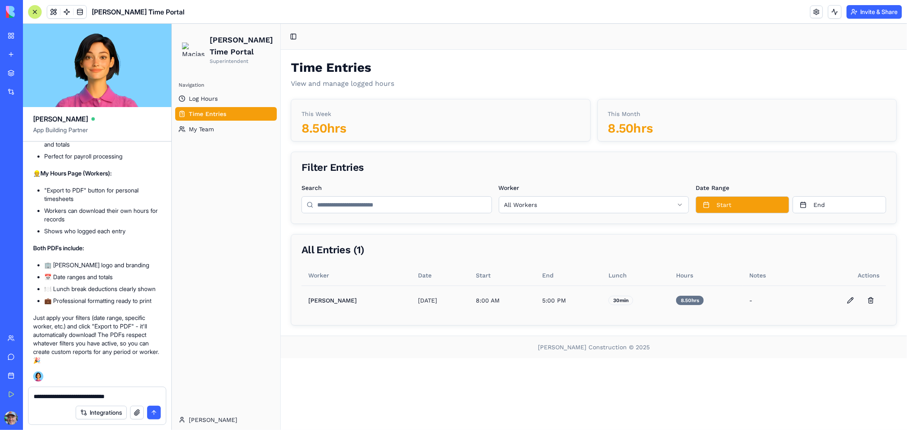
click at [727, 208] on button "Start" at bounding box center [742, 204] width 94 height 17
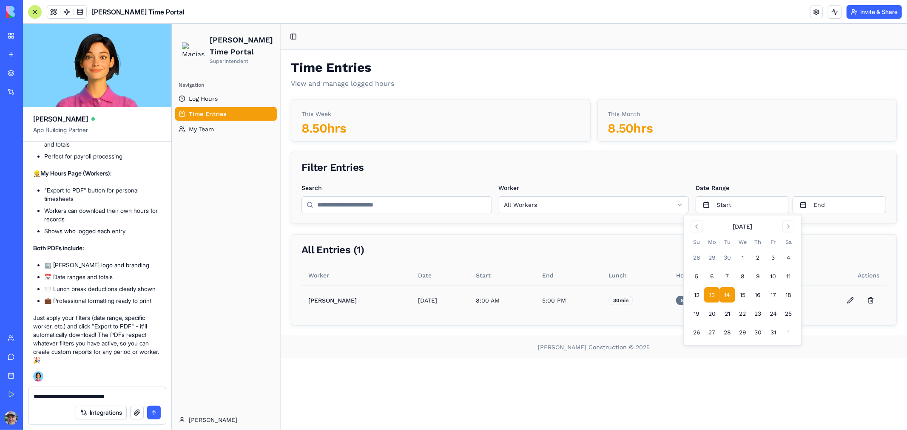
click at [708, 296] on button "13" at bounding box center [711, 294] width 15 height 15
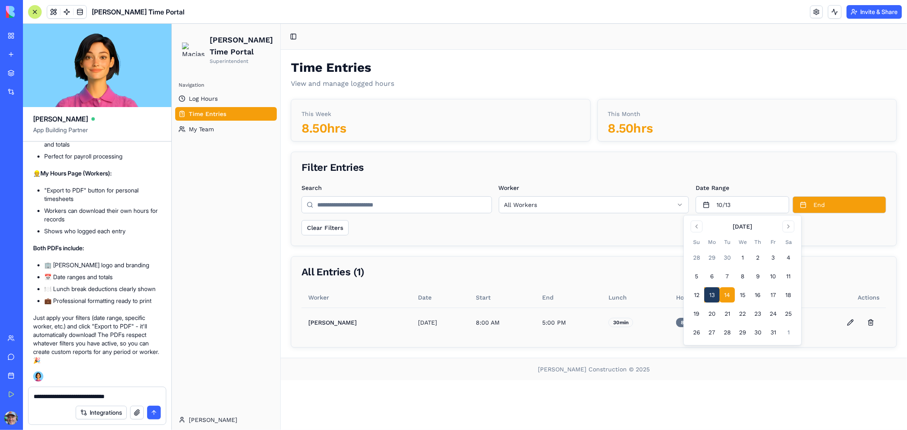
click at [821, 200] on button "End" at bounding box center [839, 204] width 94 height 17
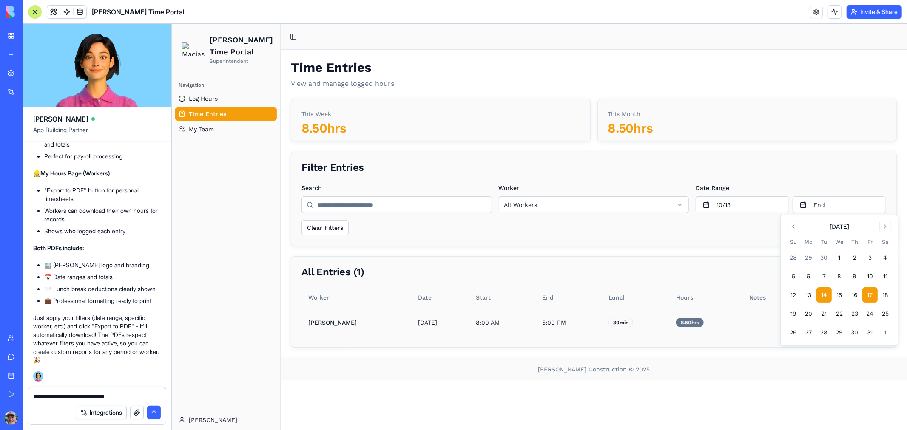
click at [867, 292] on button "17" at bounding box center [869, 294] width 15 height 15
click at [813, 370] on footer "[PERSON_NAME] Construction © 2025" at bounding box center [593, 369] width 626 height 23
click at [216, 93] on link "Log Hours" at bounding box center [226, 98] width 102 height 14
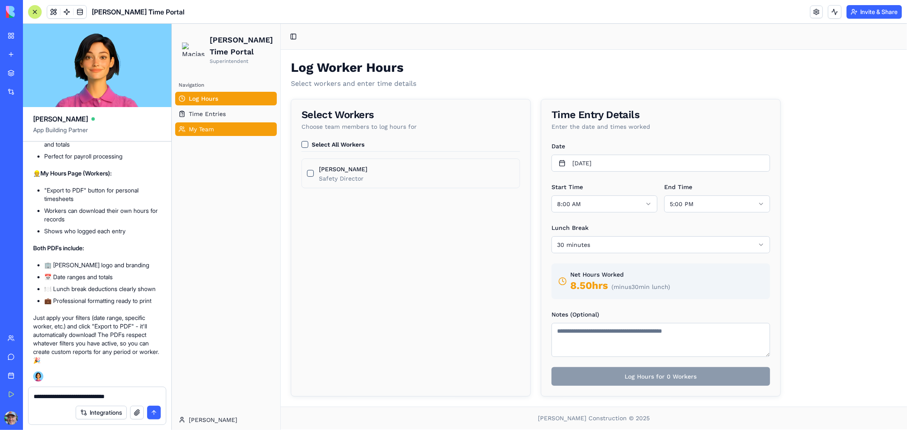
click at [206, 125] on span "My Team" at bounding box center [200, 129] width 25 height 9
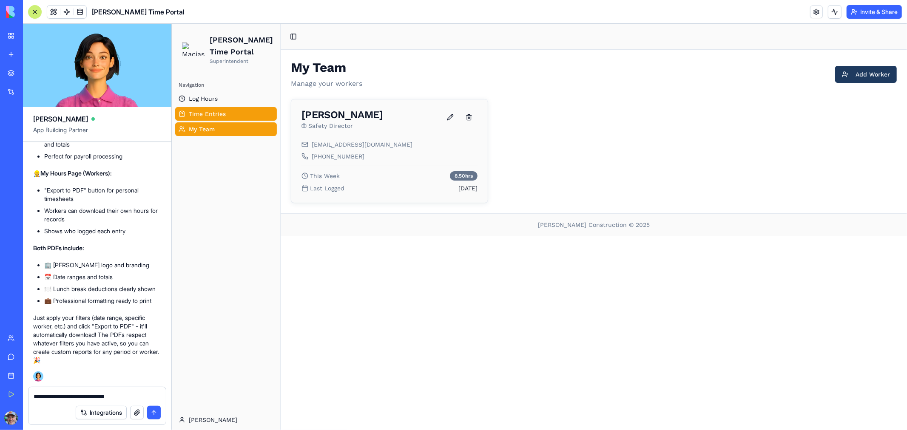
click at [207, 114] on span "Time Entries" at bounding box center [206, 113] width 37 height 9
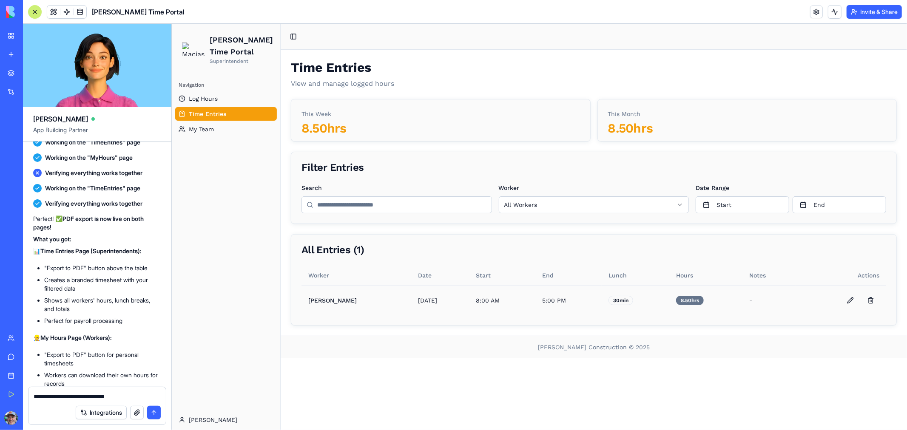
scroll to position [1297, 0]
click at [318, 296] on td "[PERSON_NAME]" at bounding box center [356, 299] width 110 height 29
click at [586, 204] on html "[PERSON_NAME] Time Portal Superintendent Navigation Log Hours Time Entries My T…" at bounding box center [538, 226] width 735 height 407
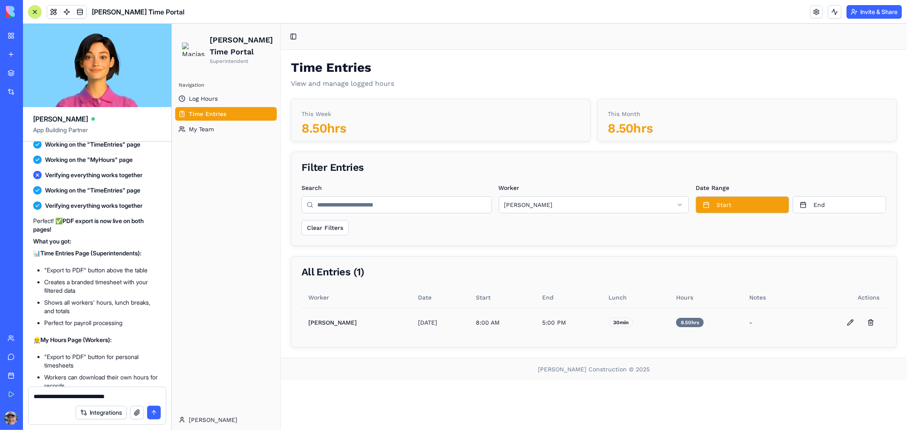
click at [725, 203] on button "Start" at bounding box center [742, 204] width 94 height 17
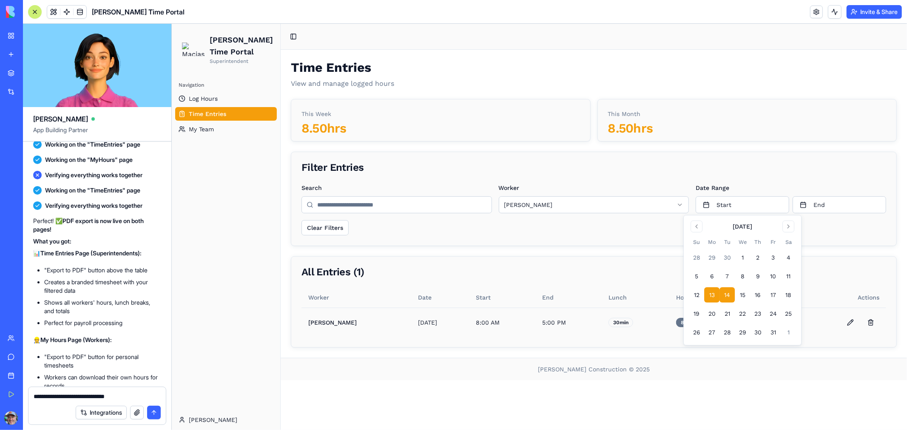
click at [711, 292] on button "13" at bounding box center [711, 294] width 15 height 15
click at [832, 205] on button "End" at bounding box center [839, 204] width 94 height 17
click at [868, 296] on button "17" at bounding box center [869, 294] width 15 height 15
click at [868, 297] on button "17" at bounding box center [869, 294] width 15 height 15
click at [866, 296] on button "17" at bounding box center [869, 294] width 15 height 15
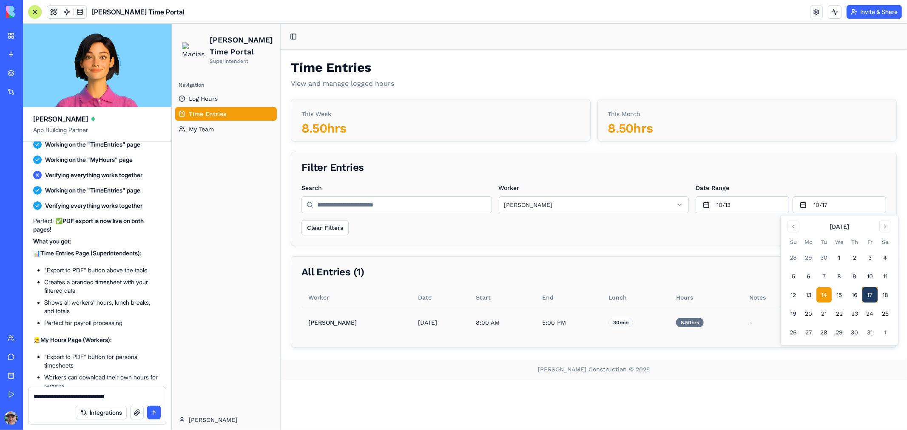
click at [788, 149] on div "Time Entries View and manage logged hours This Week 8.50 hrs This Month 8.50 hr…" at bounding box center [593, 204] width 606 height 288
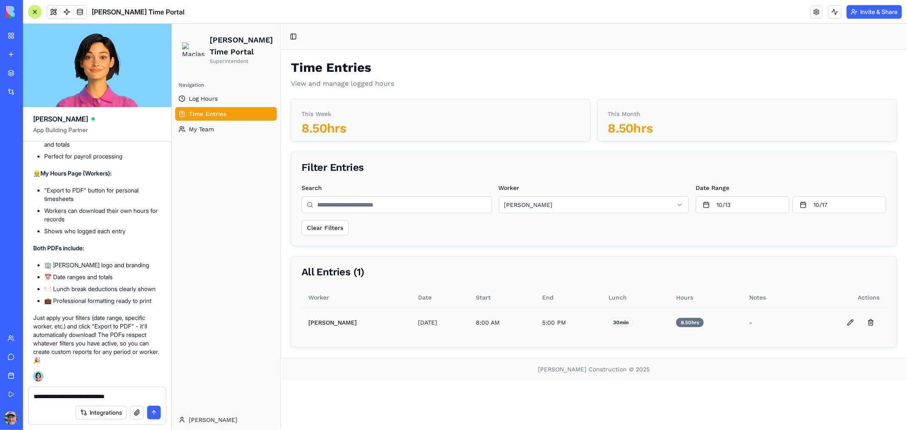
scroll to position [1486, 0]
click at [820, 13] on link at bounding box center [816, 12] width 13 height 13
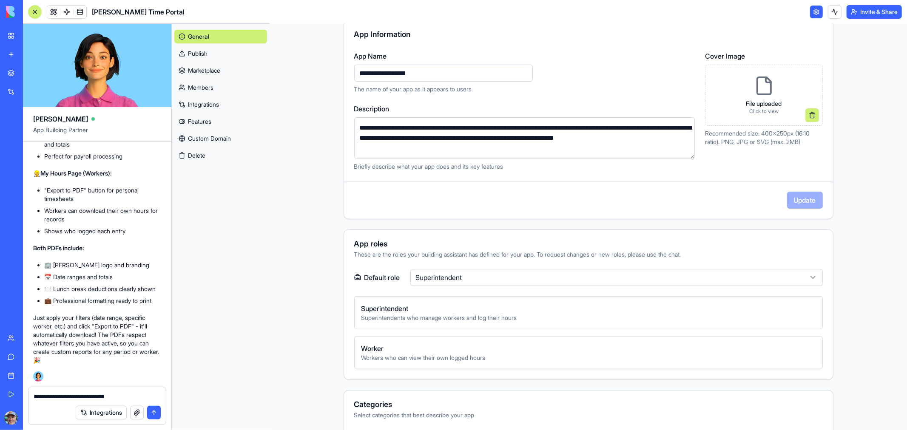
scroll to position [142, 0]
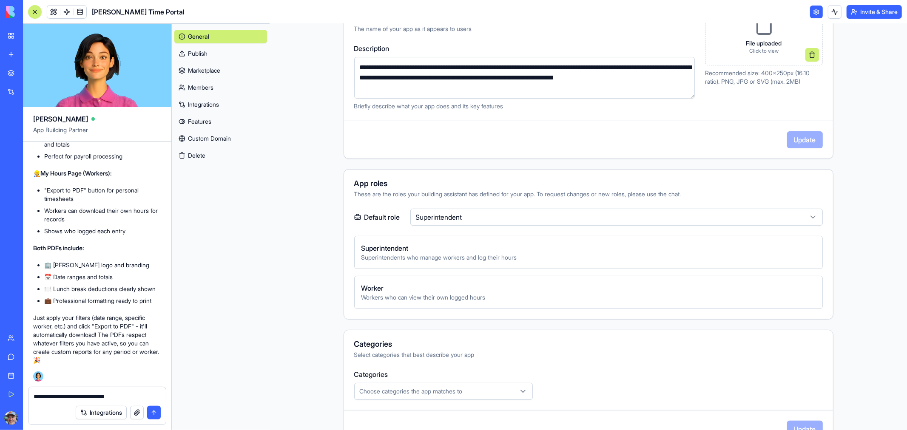
click at [478, 220] on html "My Workspace New app Marketplace Integrations Recent [PERSON_NAME] TxDOT Portal…" at bounding box center [453, 215] width 907 height 430
click at [816, 10] on link at bounding box center [816, 12] width 13 height 13
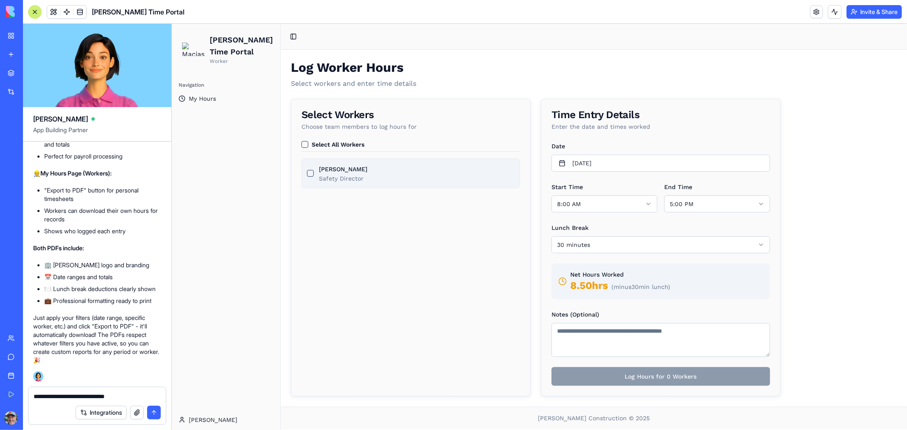
click at [308, 174] on button "[PERSON_NAME]" at bounding box center [310, 173] width 7 height 7
click at [308, 142] on div "Select All Workers" at bounding box center [410, 146] width 219 height 11
click at [304, 145] on button "Select All Workers" at bounding box center [304, 144] width 7 height 7
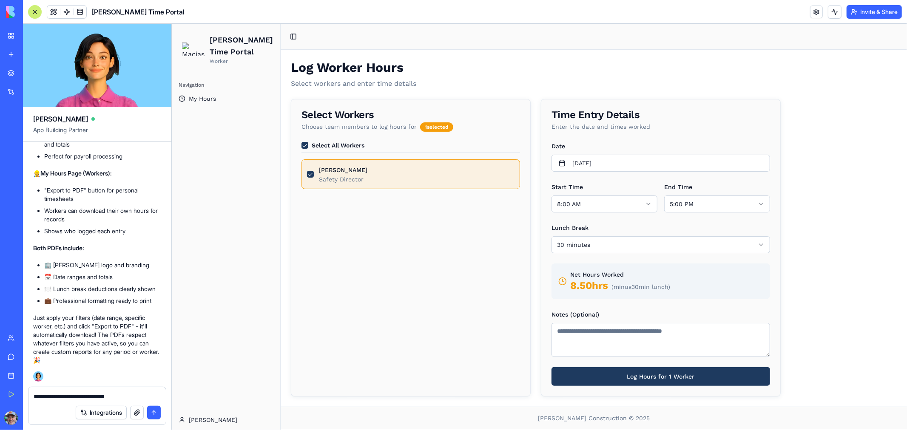
click at [46, 394] on textarea "**********" at bounding box center [97, 396] width 127 height 9
click at [134, 393] on textarea "**********" at bounding box center [97, 396] width 127 height 9
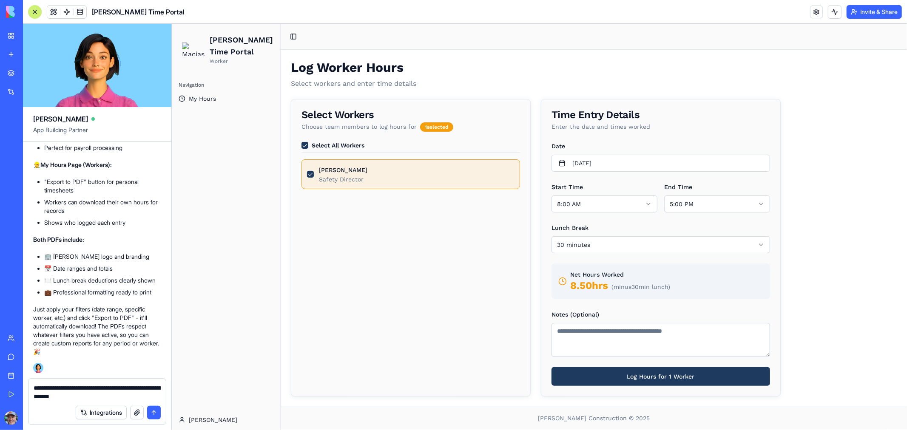
type textarea "**********"
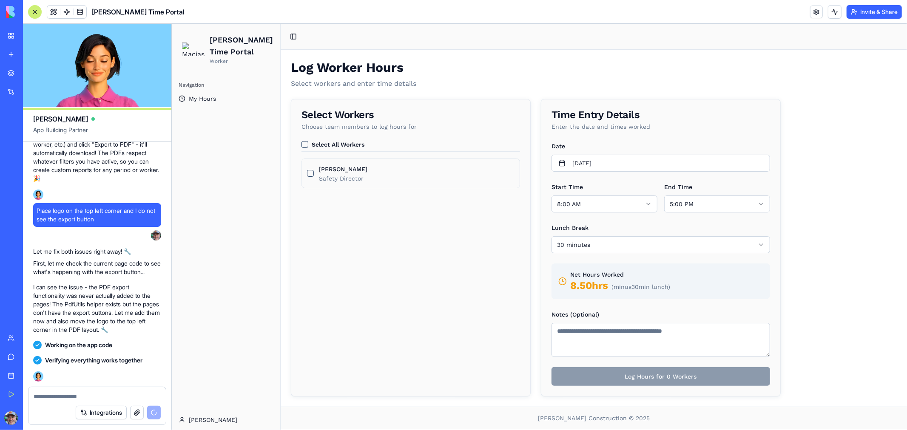
scroll to position [1957, 0]
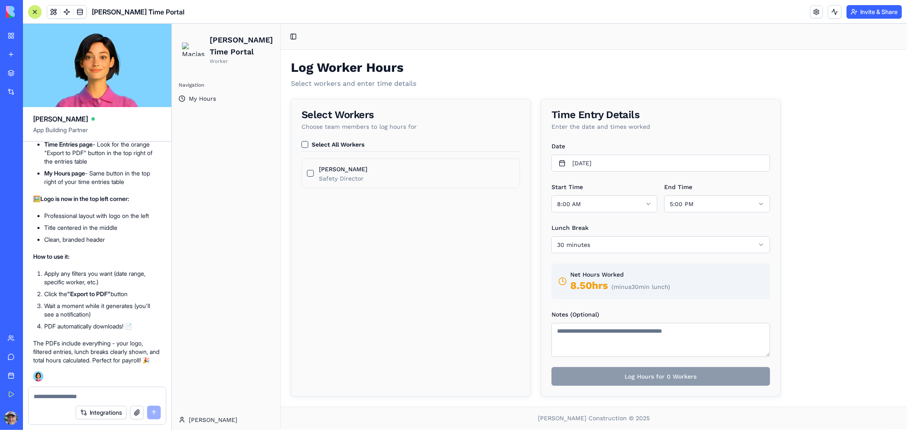
click at [84, 395] on textarea at bounding box center [97, 396] width 127 height 9
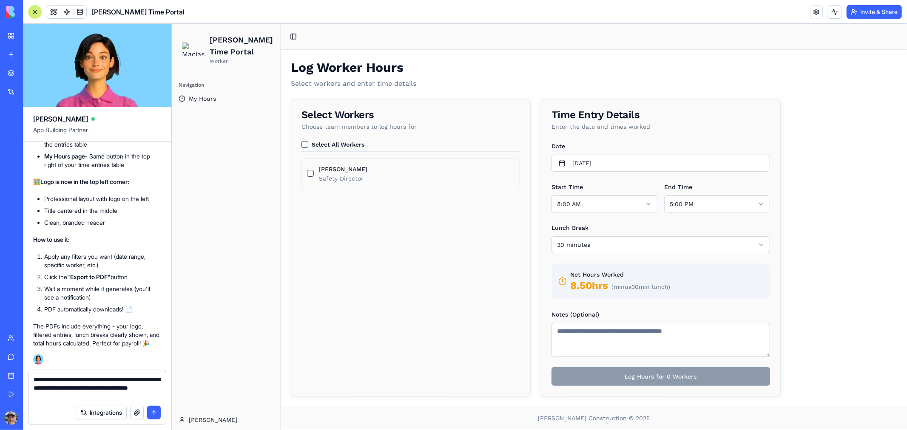
type textarea "**********"
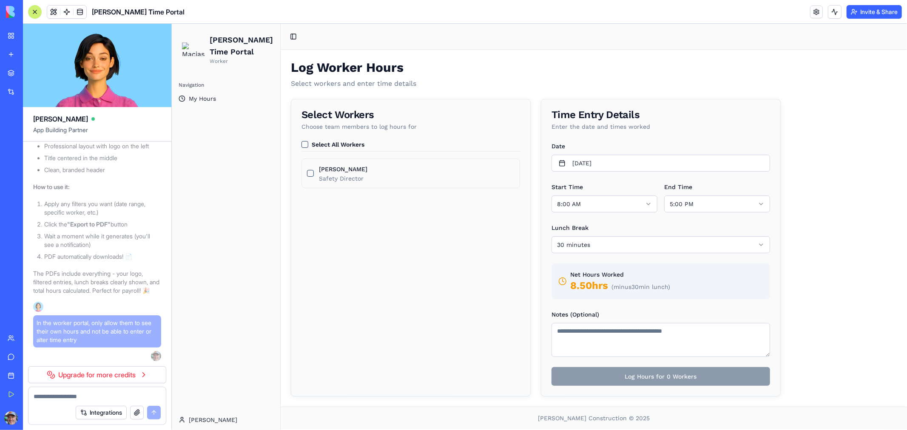
scroll to position [2023, 0]
click at [815, 9] on link at bounding box center [816, 12] width 13 height 13
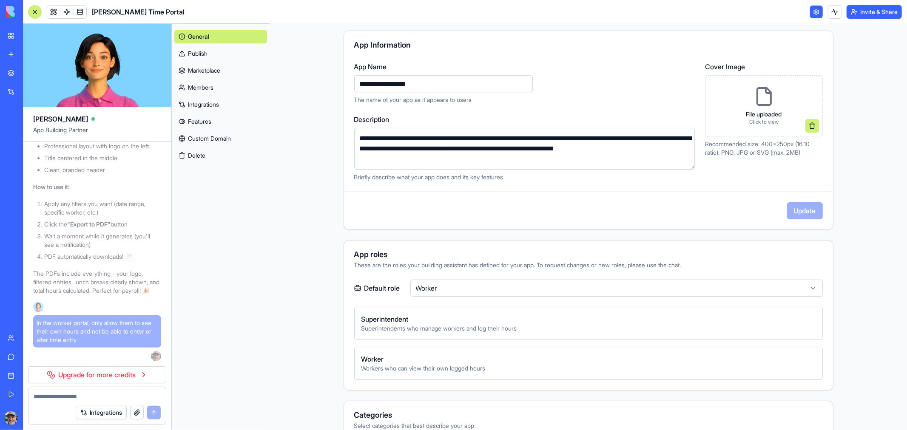
scroll to position [47, 0]
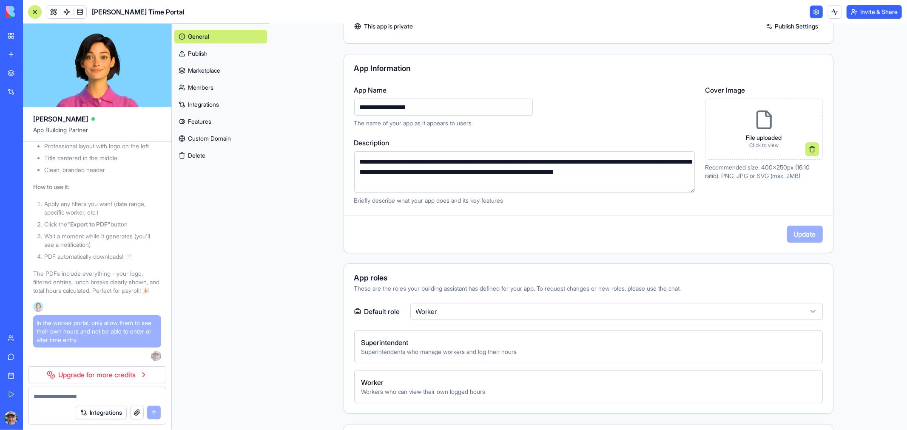
click at [765, 137] on p "File uploaded" at bounding box center [764, 138] width 36 height 9
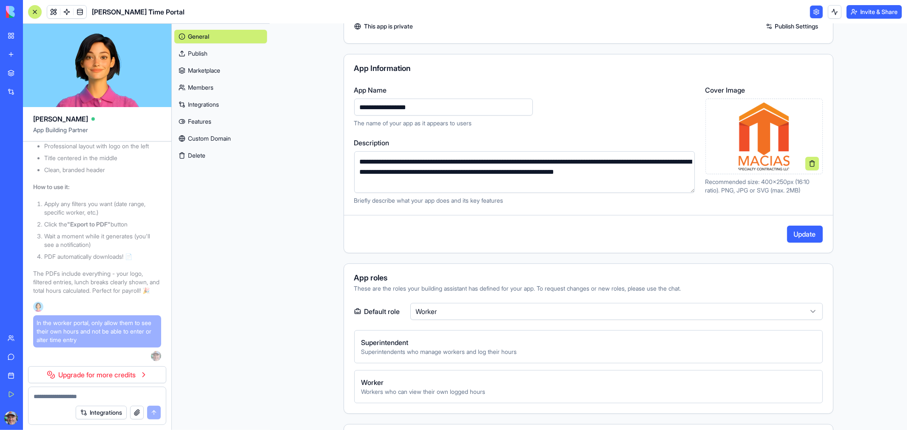
click at [800, 234] on button "Update" at bounding box center [805, 234] width 36 height 17
click at [550, 307] on html "My Workspace New app Marketplace Integrations Recent [PERSON_NAME] TxDOT Portal…" at bounding box center [453, 215] width 907 height 430
click at [814, 7] on link at bounding box center [816, 12] width 13 height 13
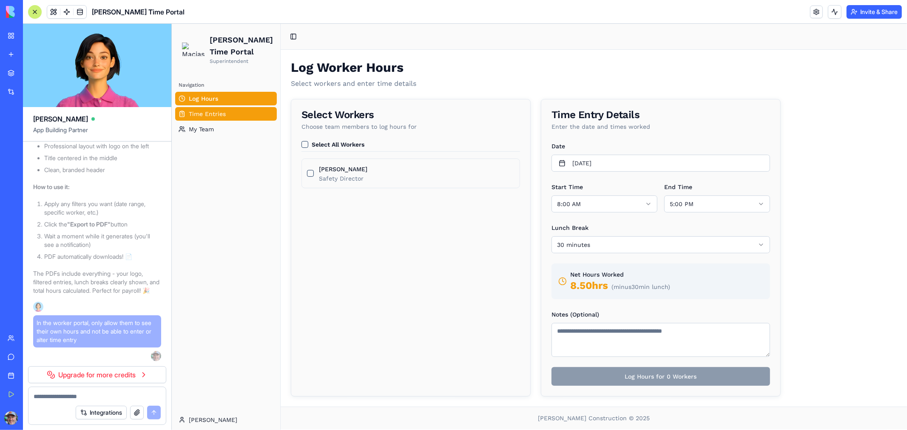
click at [204, 116] on span "Time Entries" at bounding box center [206, 113] width 37 height 9
